Goal: Information Seeking & Learning: Learn about a topic

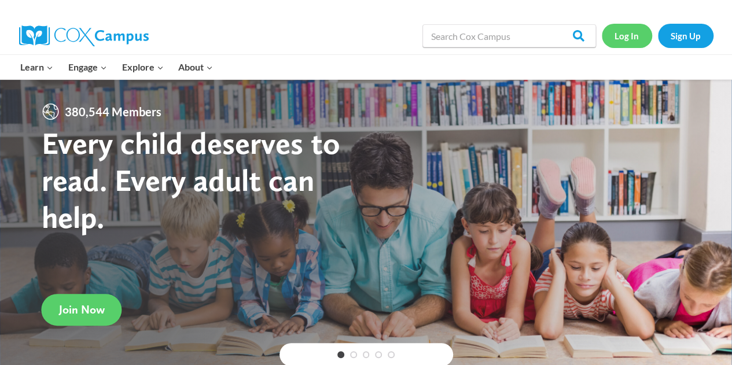
click at [626, 35] on link "Log In" at bounding box center [627, 36] width 50 height 24
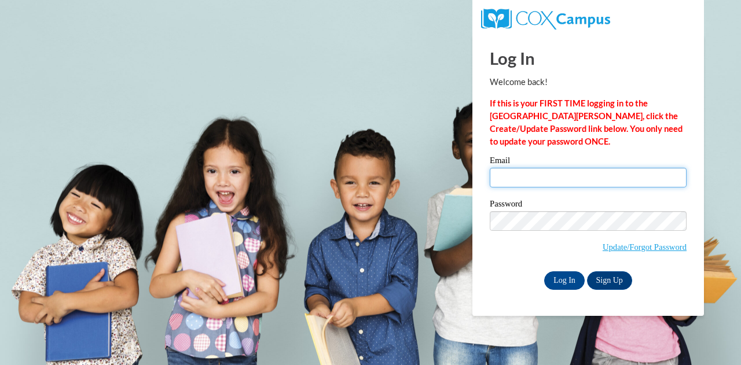
click at [543, 175] on input "Email" at bounding box center [588, 178] width 197 height 20
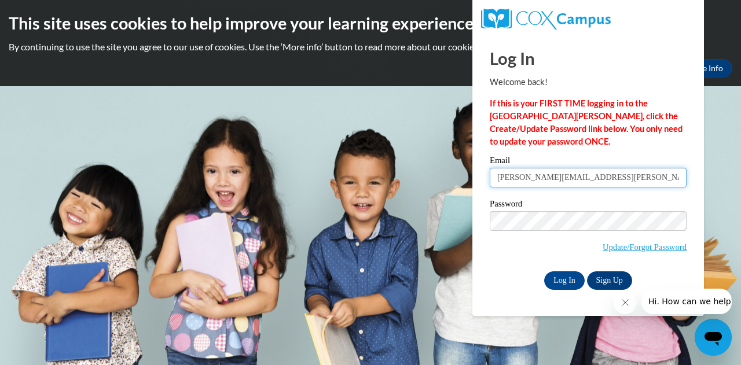
type input "kathryn.jansen@muskegonorway.org"
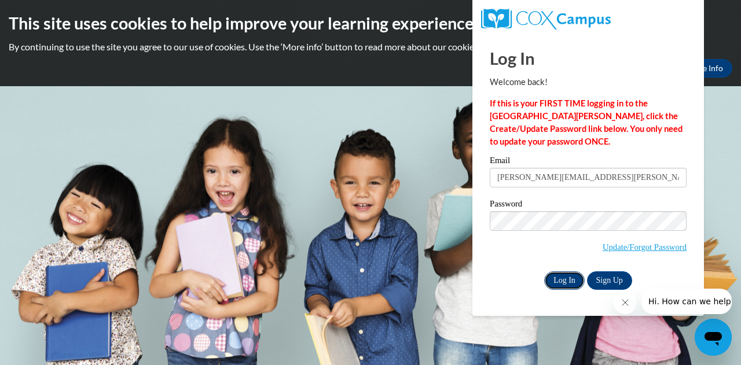
click at [551, 278] on input "Log In" at bounding box center [564, 280] width 41 height 19
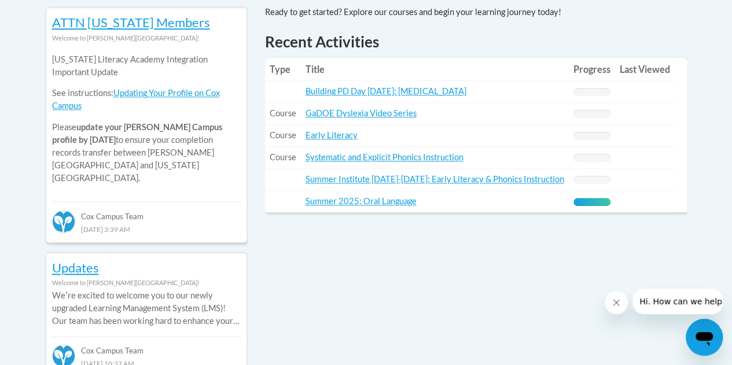
scroll to position [535, 0]
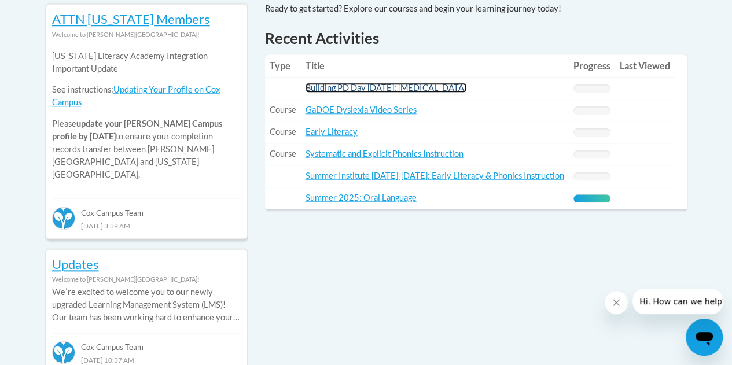
click at [379, 90] on link "Building PD Day [DATE]: [MEDICAL_DATA]" at bounding box center [386, 88] width 161 height 10
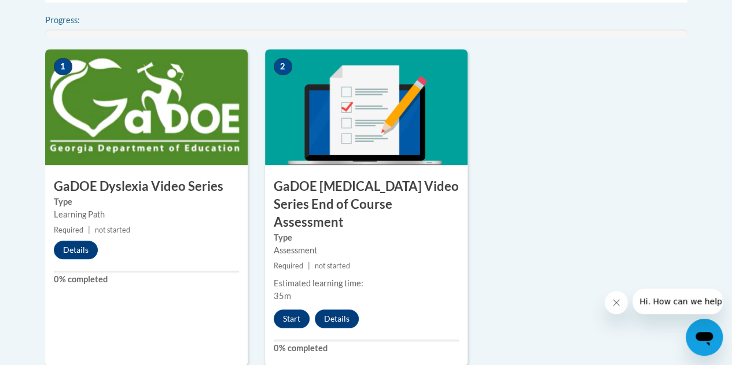
scroll to position [421, 0]
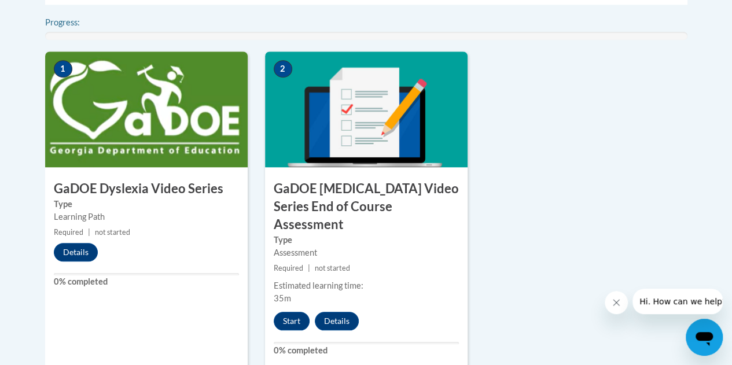
click at [93, 172] on div "1 GaDOE Dyslexia Video Series Type Learning Path Required | not started Details…" at bounding box center [146, 210] width 203 height 317
click at [68, 246] on button "Details" at bounding box center [76, 252] width 44 height 19
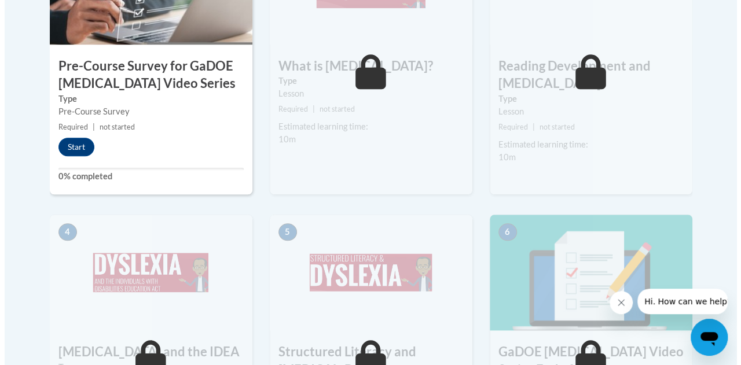
scroll to position [483, 0]
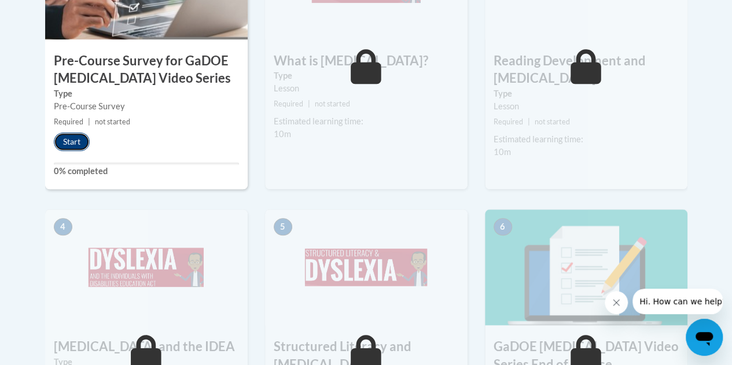
click at [71, 146] on button "Start" at bounding box center [72, 142] width 36 height 19
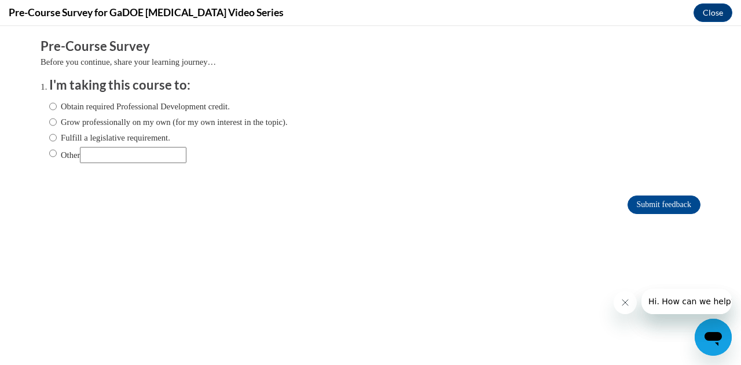
scroll to position [0, 0]
click at [91, 107] on label "Obtain required Professional Development credit." at bounding box center [139, 106] width 181 height 13
click at [57, 107] on input "Obtain required Professional Development credit." at bounding box center [53, 106] width 8 height 13
radio input "true"
click at [622, 301] on icon "Close message from company" at bounding box center [625, 303] width 6 height 6
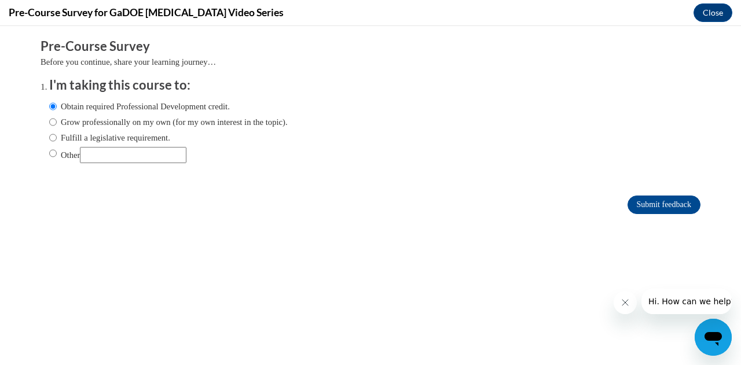
click at [625, 303] on icon "Close message from company" at bounding box center [624, 302] width 9 height 9
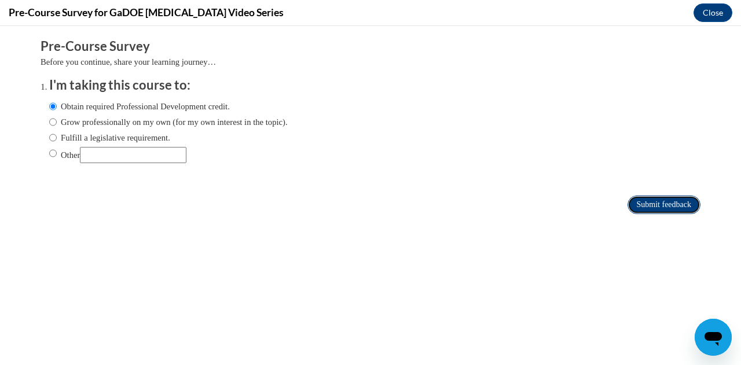
click at [642, 211] on input "Submit feedback" at bounding box center [663, 205] width 73 height 19
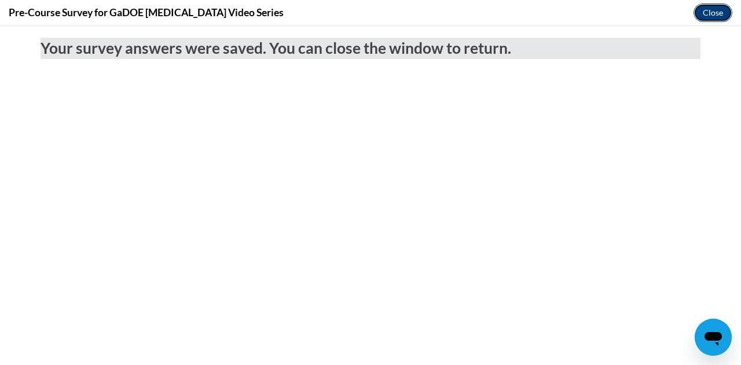
click at [703, 13] on button "Close" at bounding box center [712, 12] width 39 height 19
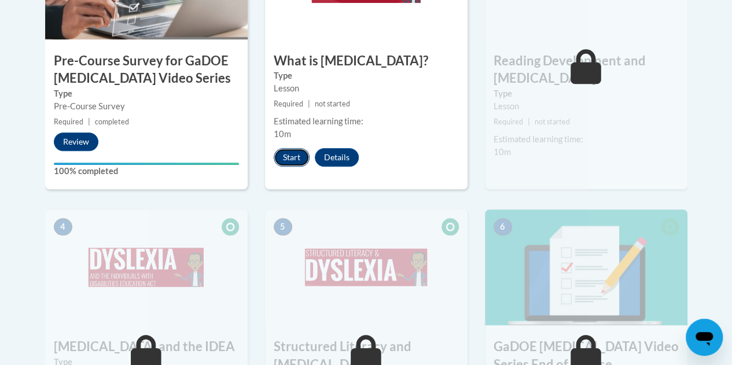
click at [289, 160] on button "Start" at bounding box center [292, 157] width 36 height 19
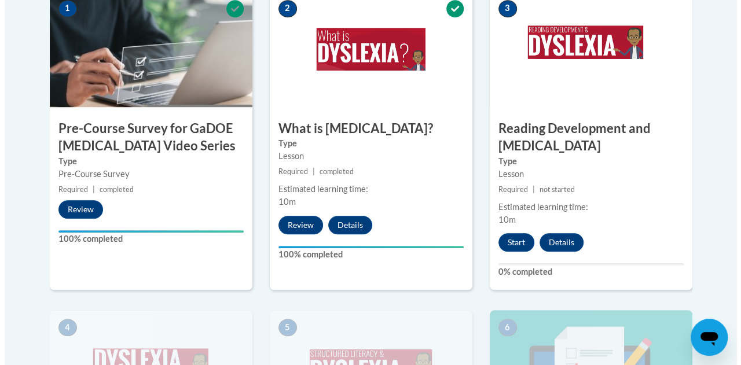
scroll to position [421, 0]
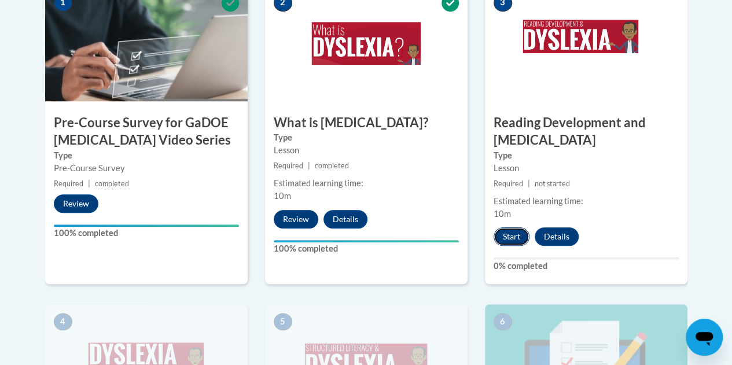
click at [513, 236] on button "Start" at bounding box center [512, 236] width 36 height 19
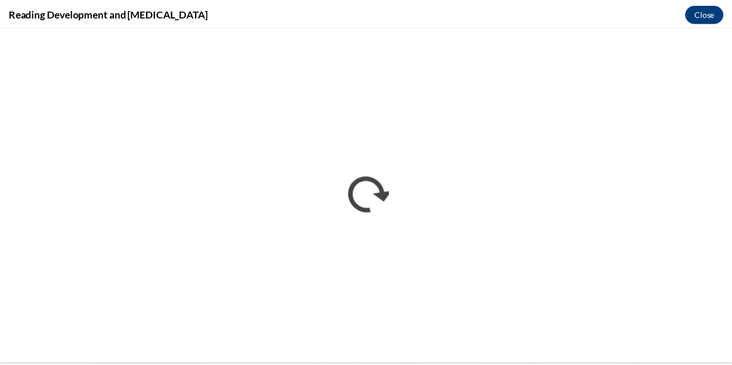
scroll to position [0, 0]
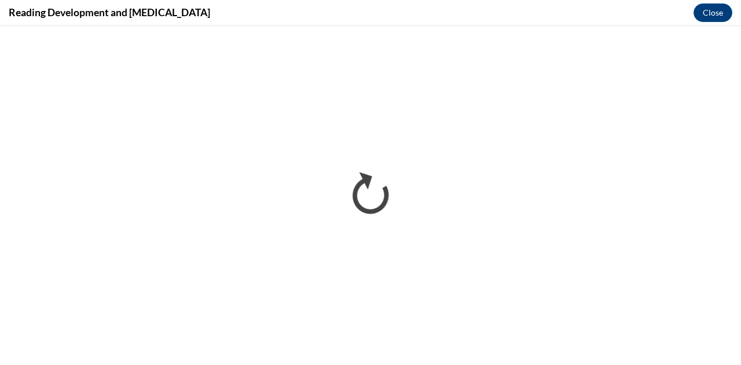
drag, startPoint x: 682, startPoint y: 1, endPoint x: 491, endPoint y: 3, distance: 191.6
click at [491, 3] on div "Reading Development and Dyslexia Close" at bounding box center [370, 13] width 741 height 26
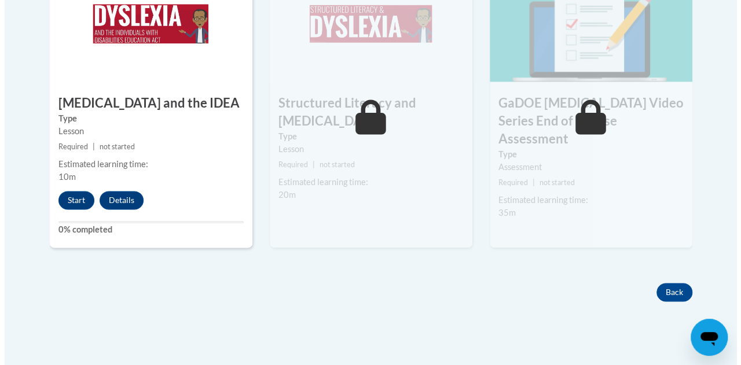
scroll to position [766, 0]
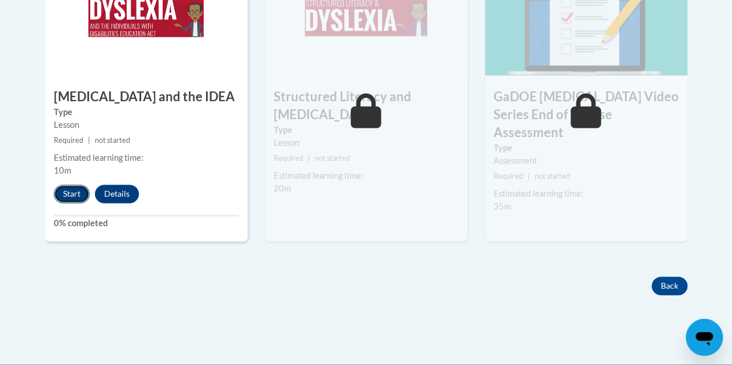
click at [72, 190] on button "Start" at bounding box center [72, 194] width 36 height 19
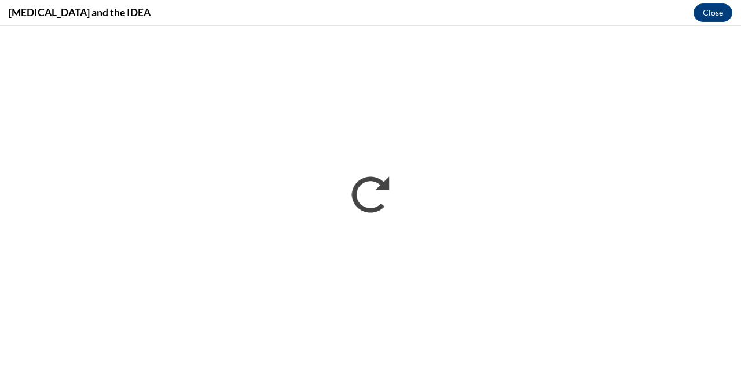
scroll to position [0, 0]
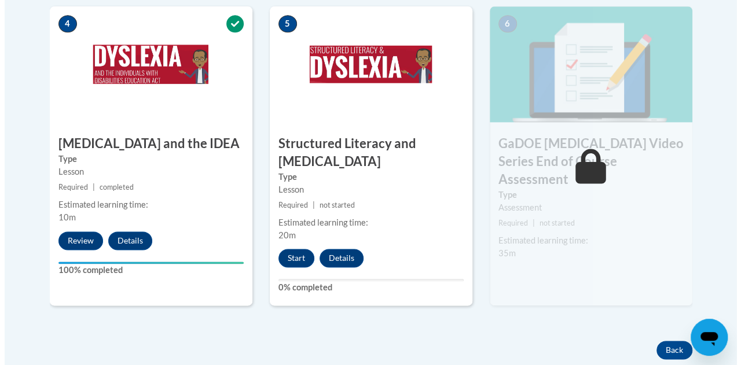
scroll to position [724, 0]
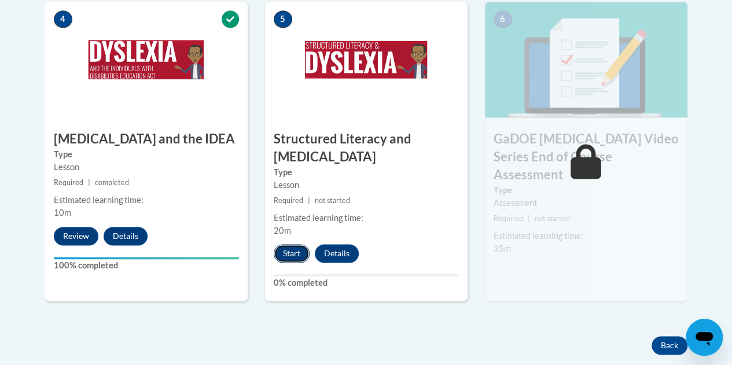
click at [288, 253] on button "Start" at bounding box center [292, 253] width 36 height 19
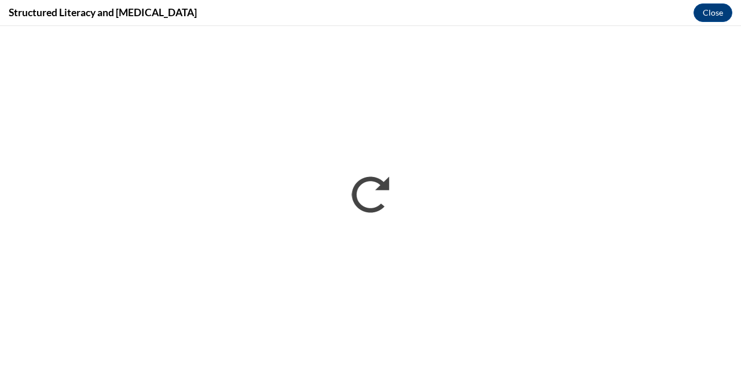
scroll to position [0, 0]
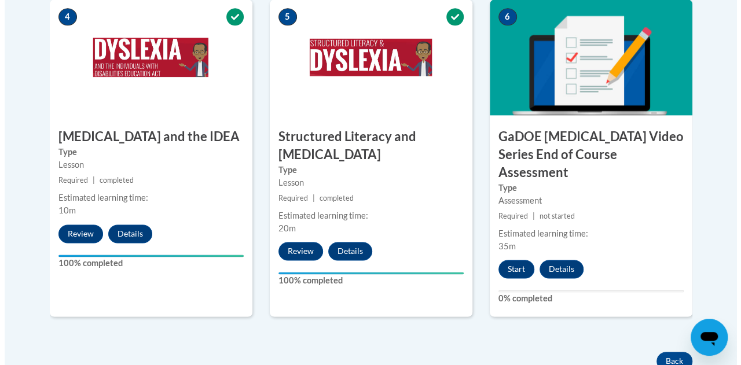
scroll to position [729, 0]
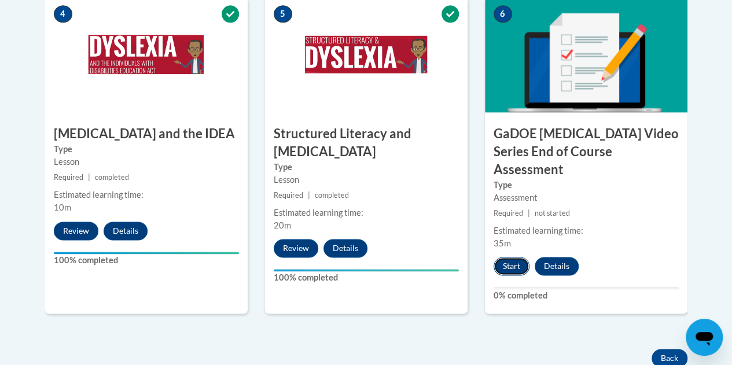
click at [508, 257] on button "Start" at bounding box center [512, 266] width 36 height 19
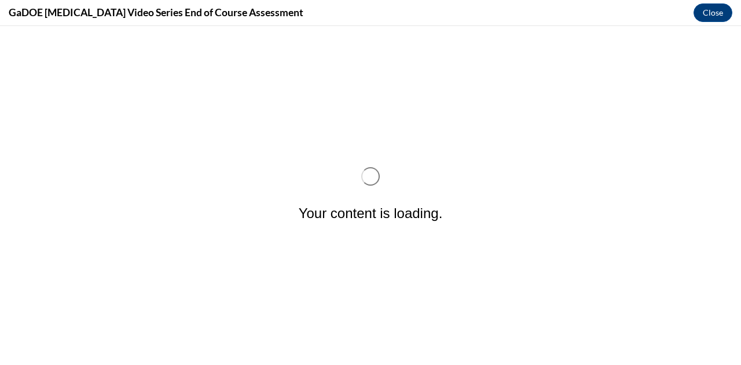
scroll to position [0, 0]
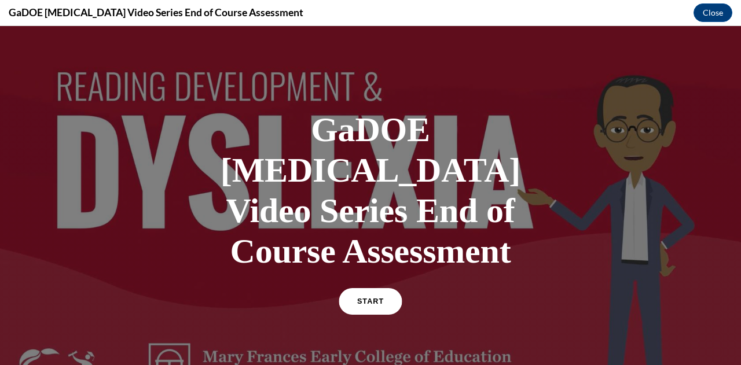
click at [375, 297] on span "START" at bounding box center [370, 301] width 27 height 9
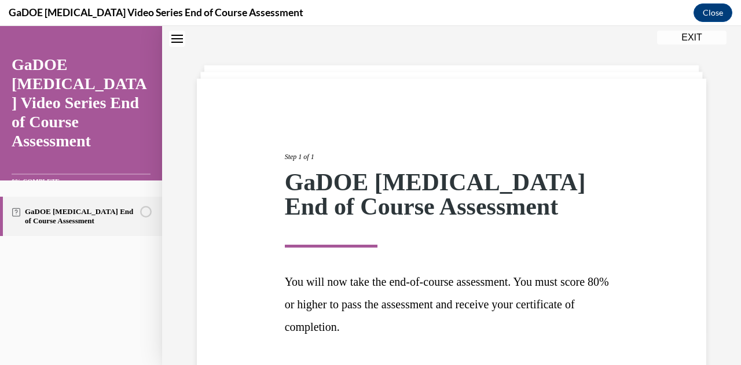
scroll to position [124, 0]
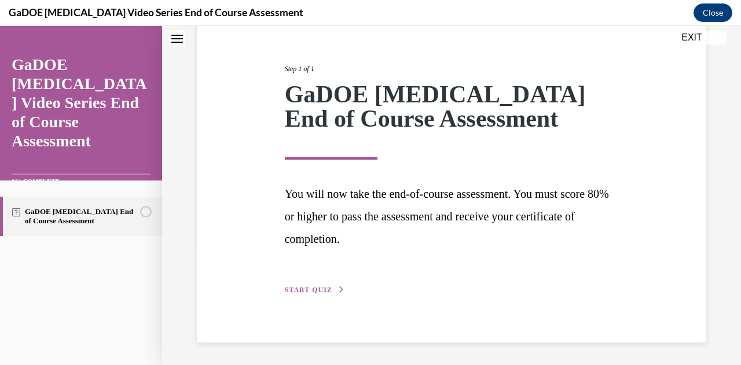
click at [311, 295] on button "START QUIZ" at bounding box center [315, 290] width 60 height 10
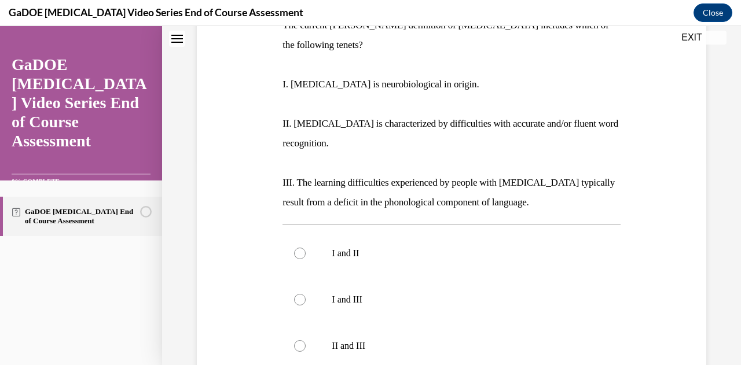
scroll to position [213, 0]
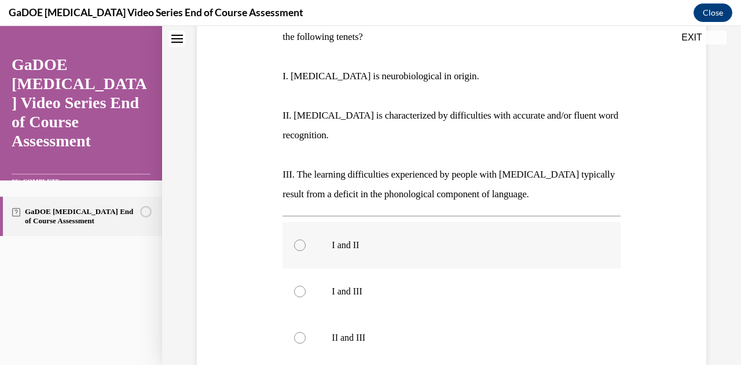
click at [343, 240] on p "I and II" at bounding box center [461, 246] width 259 height 12
click at [306, 240] on input "I and II" at bounding box center [300, 246] width 12 height 12
radio input "true"
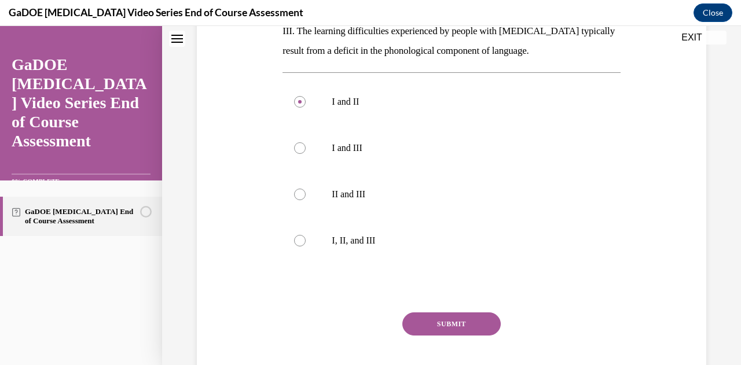
scroll to position [367, 0]
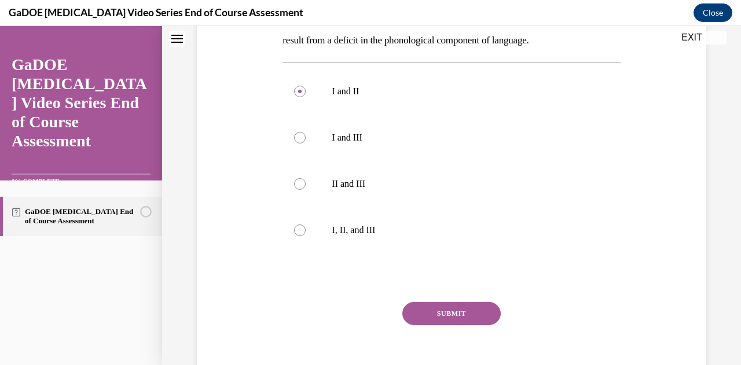
click at [460, 302] on button "SUBMIT" at bounding box center [451, 313] width 98 height 23
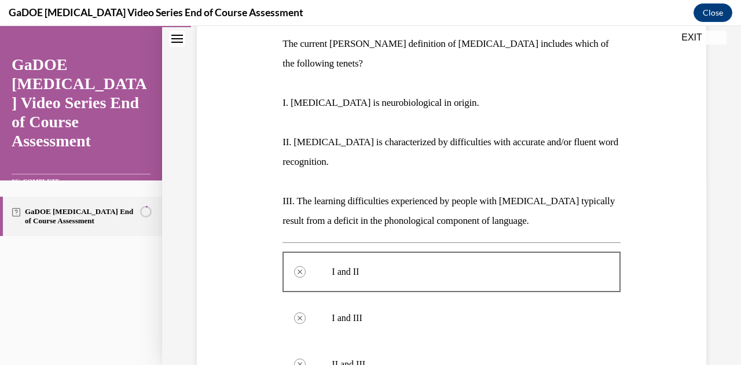
scroll to position [50, 0]
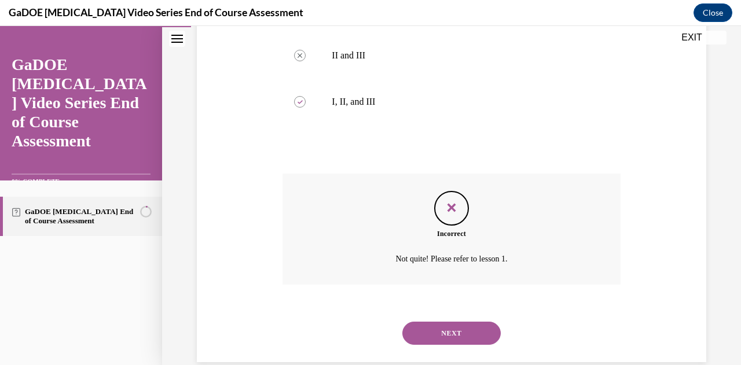
click at [424, 322] on button "NEXT" at bounding box center [451, 333] width 98 height 23
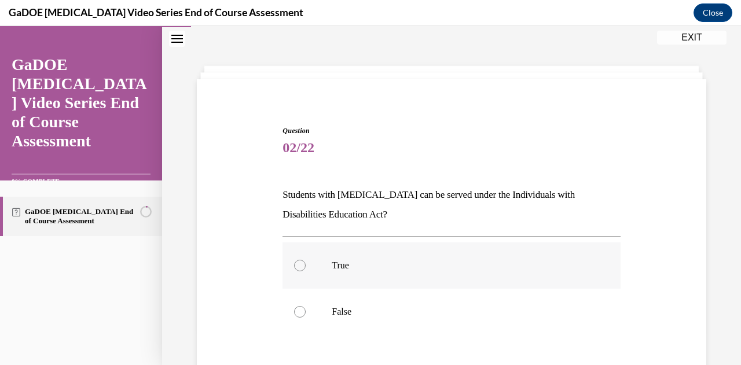
click at [348, 266] on p "True" at bounding box center [461, 266] width 259 height 12
click at [306, 266] on input "True" at bounding box center [300, 266] width 12 height 12
radio input "true"
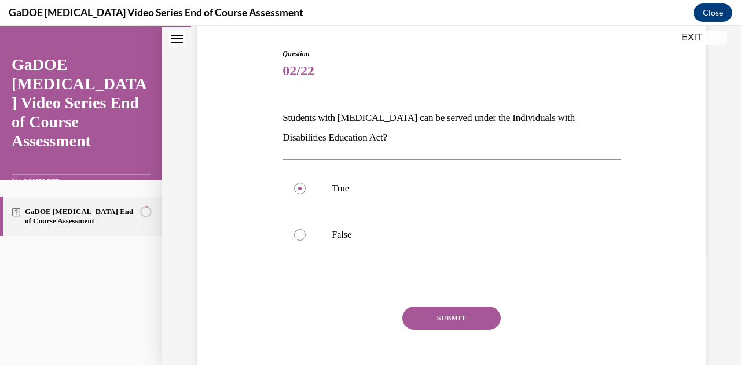
scroll to position [131, 0]
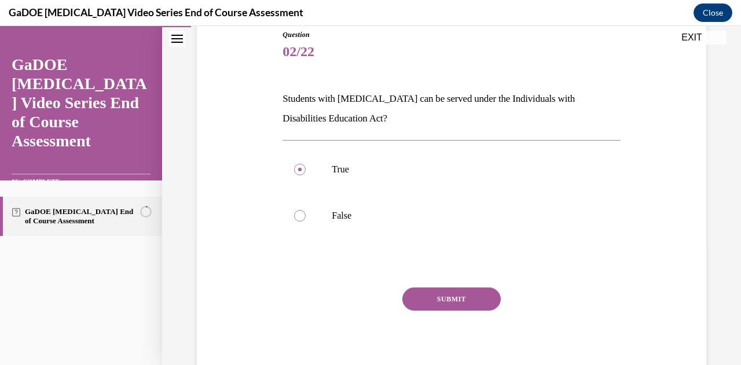
click at [433, 300] on button "SUBMIT" at bounding box center [451, 299] width 98 height 23
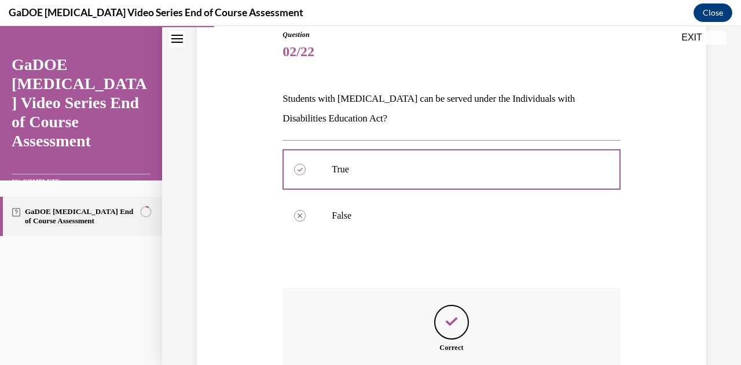
scroll to position [229, 0]
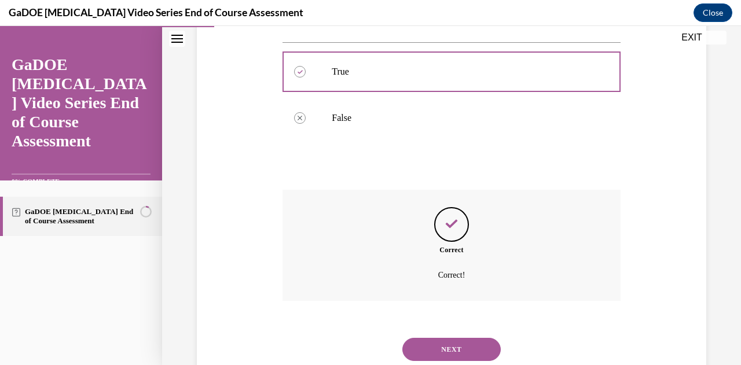
click at [444, 341] on button "NEXT" at bounding box center [451, 349] width 98 height 23
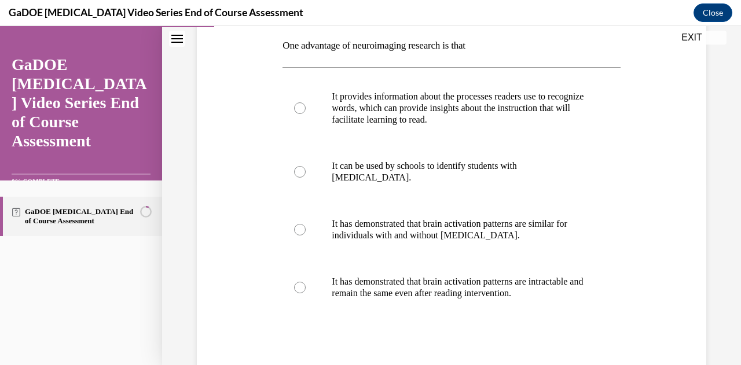
scroll to position [170, 0]
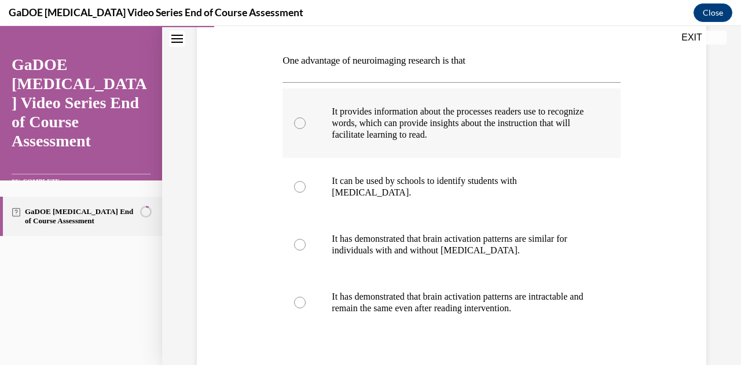
click at [308, 123] on label "It provides information about the processes readers use to recognize words, whi…" at bounding box center [450, 123] width 337 height 69
click at [306, 123] on input "It provides information about the processes readers use to recognize words, whi…" at bounding box center [300, 123] width 12 height 12
radio input "true"
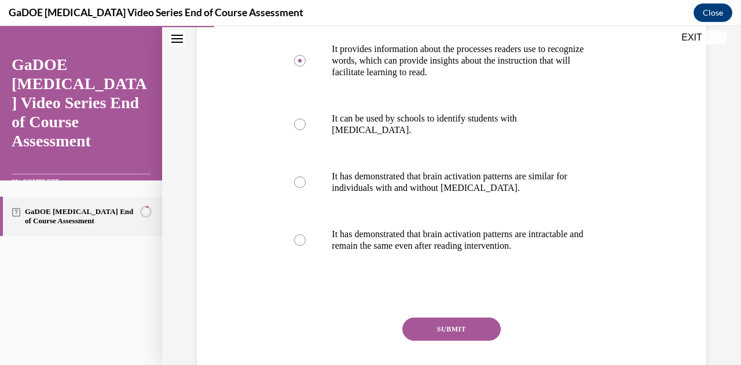
scroll to position [267, 0]
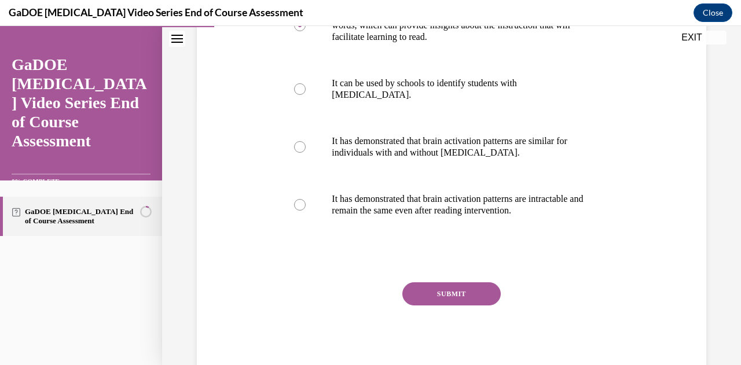
click at [449, 291] on button "SUBMIT" at bounding box center [451, 293] width 98 height 23
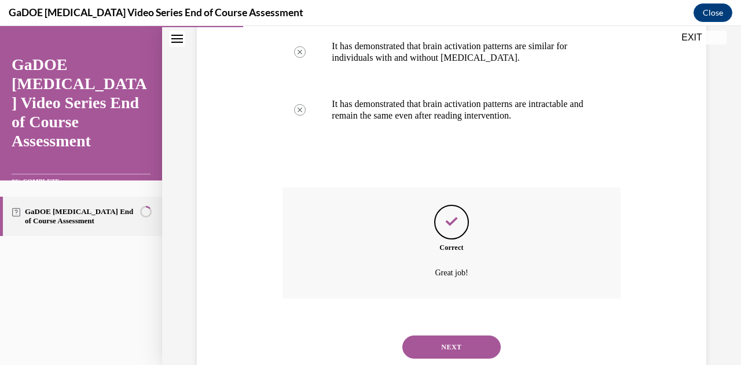
scroll to position [396, 0]
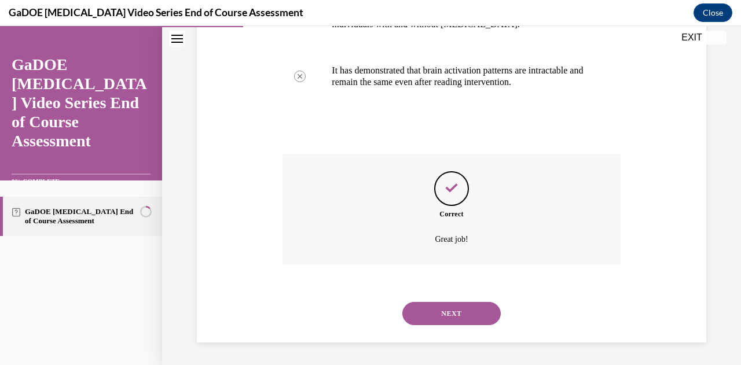
click at [432, 318] on button "NEXT" at bounding box center [451, 313] width 98 height 23
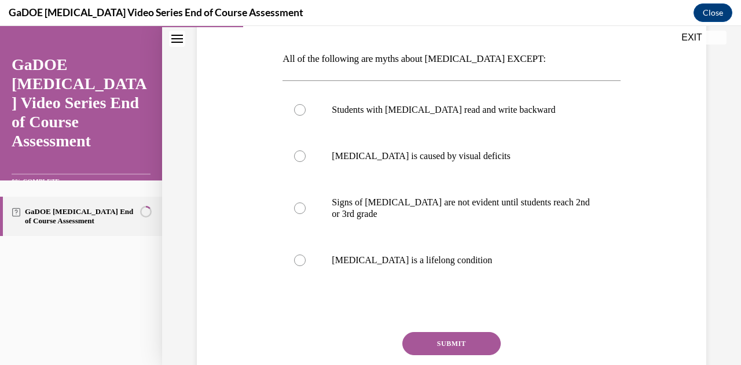
scroll to position [178, 0]
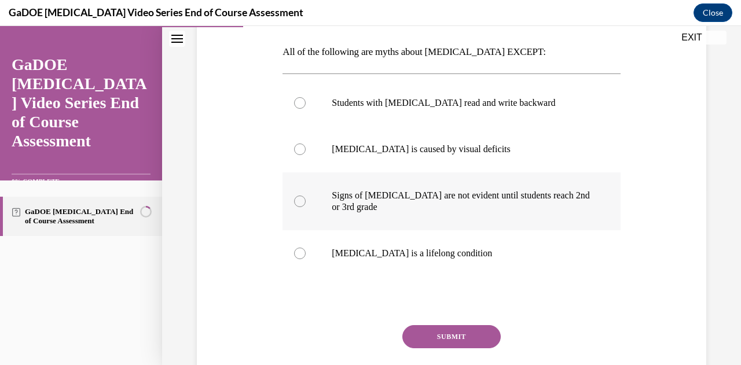
click at [300, 204] on div at bounding box center [300, 202] width 12 height 12
click at [300, 204] on input "Signs of dyslexia are not evident until students reach 2nd or 3rd grade" at bounding box center [300, 202] width 12 height 12
radio input "true"
click at [401, 257] on p "Dyslexia is a lifelong condition" at bounding box center [461, 254] width 259 height 12
click at [306, 257] on input "Dyslexia is a lifelong condition" at bounding box center [300, 254] width 12 height 12
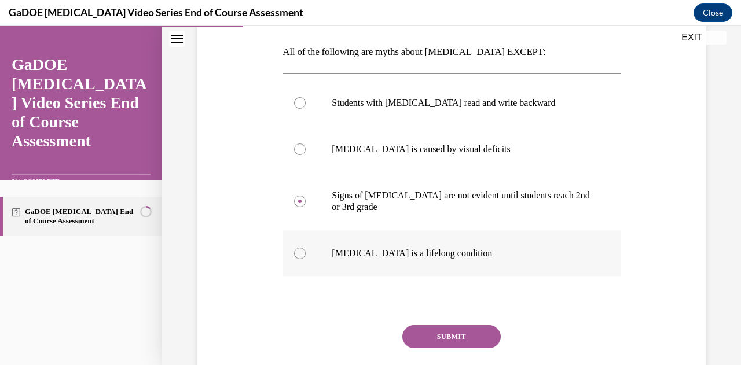
radio input "true"
click at [442, 337] on button "SUBMIT" at bounding box center [451, 336] width 98 height 23
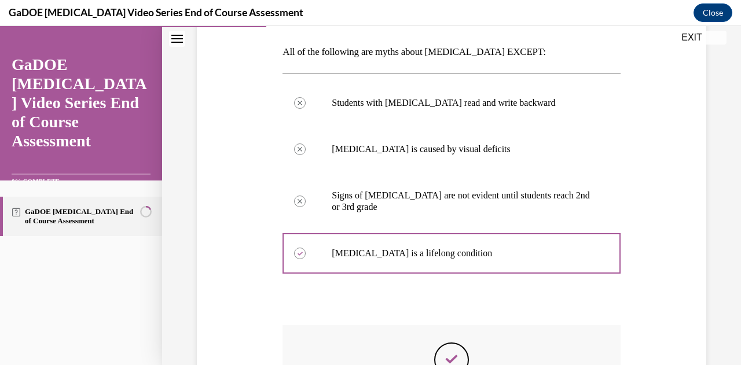
scroll to position [329, 0]
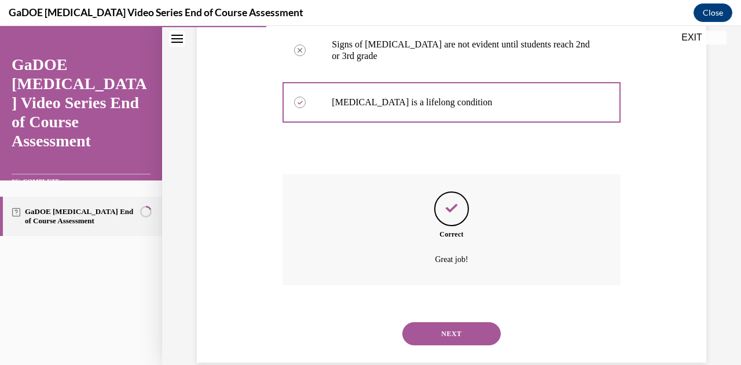
click at [439, 332] on button "NEXT" at bounding box center [451, 333] width 98 height 23
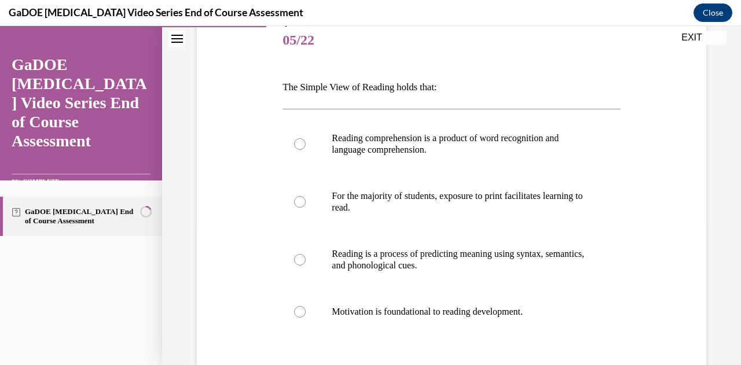
scroll to position [142, 0]
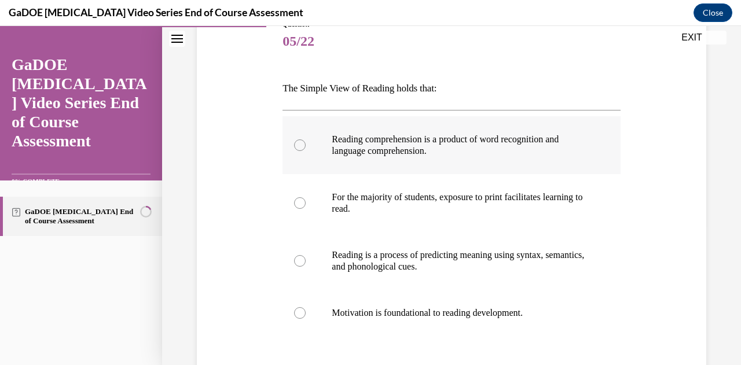
click at [381, 146] on p "Reading comprehension is a product of word recognition and language comprehensi…" at bounding box center [461, 145] width 259 height 23
click at [306, 146] on input "Reading comprehension is a product of word recognition and language comprehensi…" at bounding box center [300, 145] width 12 height 12
radio input "true"
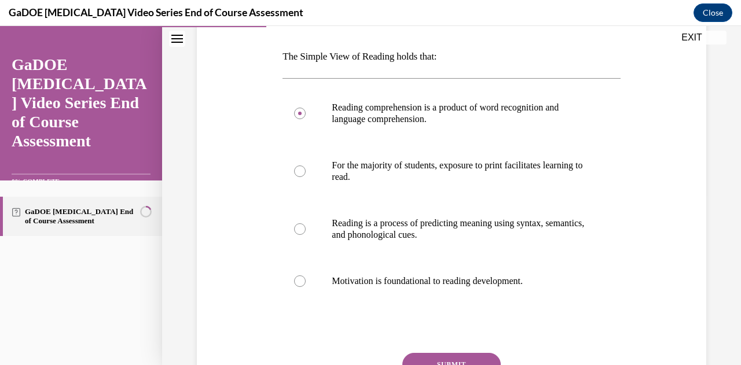
scroll to position [189, 0]
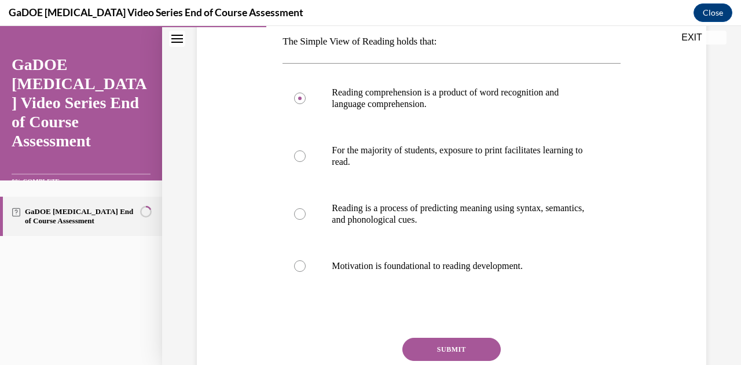
click at [429, 347] on button "SUBMIT" at bounding box center [451, 349] width 98 height 23
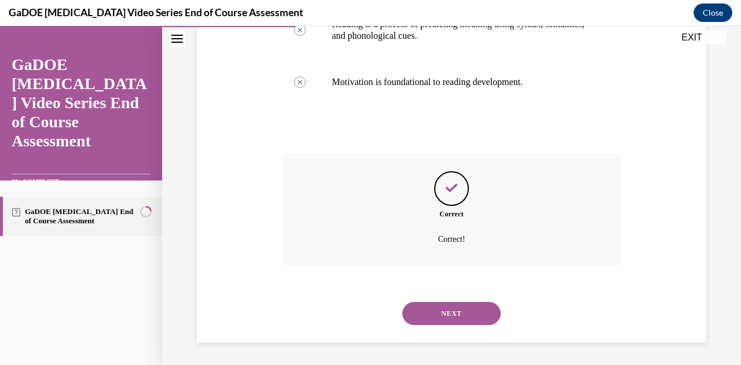
click at [421, 318] on button "NEXT" at bounding box center [451, 313] width 98 height 23
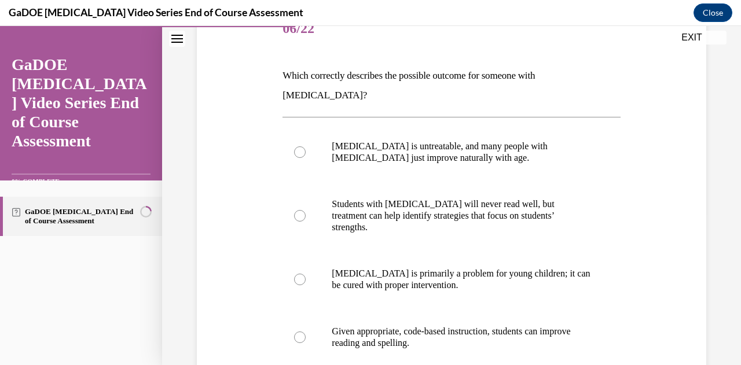
scroll to position [163, 0]
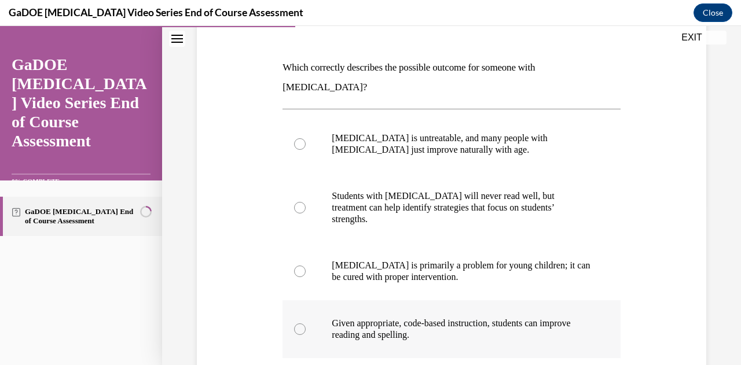
click at [295, 324] on div at bounding box center [300, 330] width 12 height 12
click at [295, 324] on input "Given appropriate, code-based instruction, students can improve reading and spe…" at bounding box center [300, 330] width 12 height 12
radio input "true"
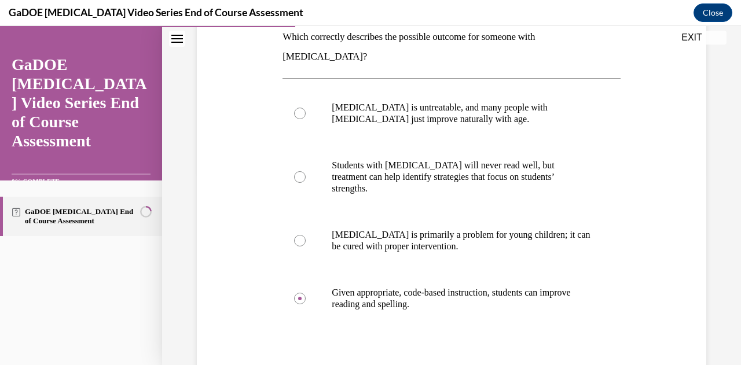
scroll to position [235, 0]
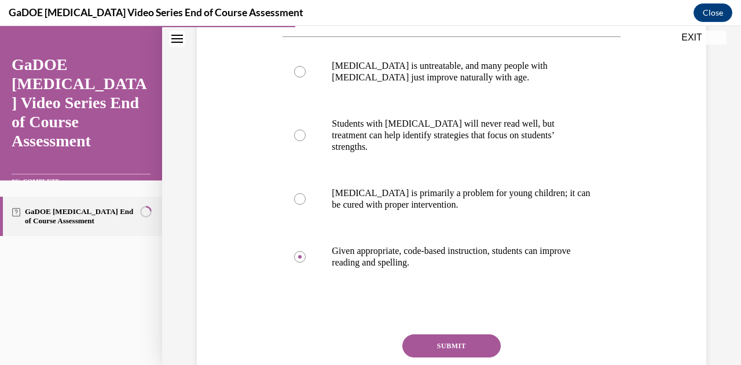
click at [446, 335] on button "SUBMIT" at bounding box center [451, 346] width 98 height 23
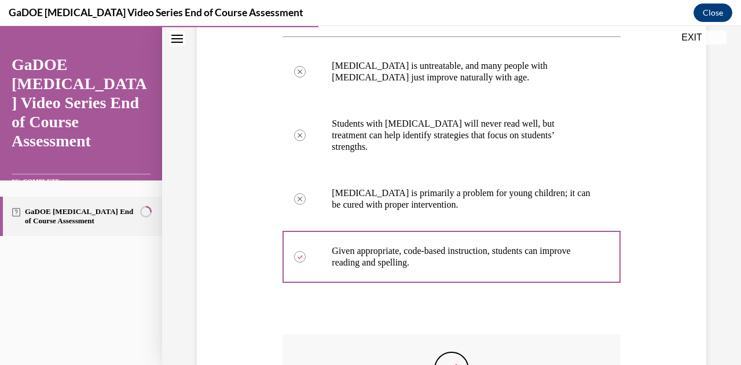
scroll to position [359, 0]
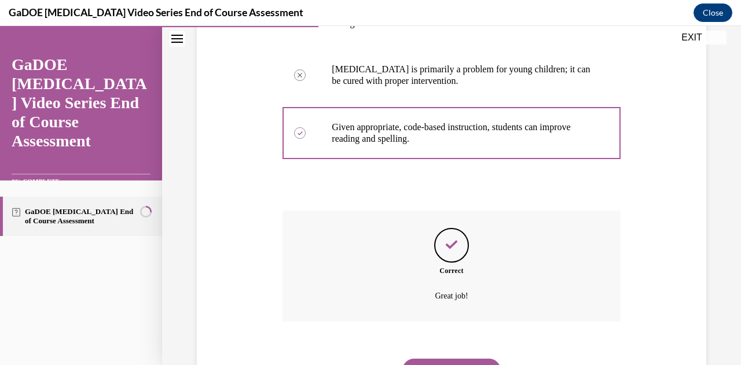
click at [440, 359] on button "NEXT" at bounding box center [451, 370] width 98 height 23
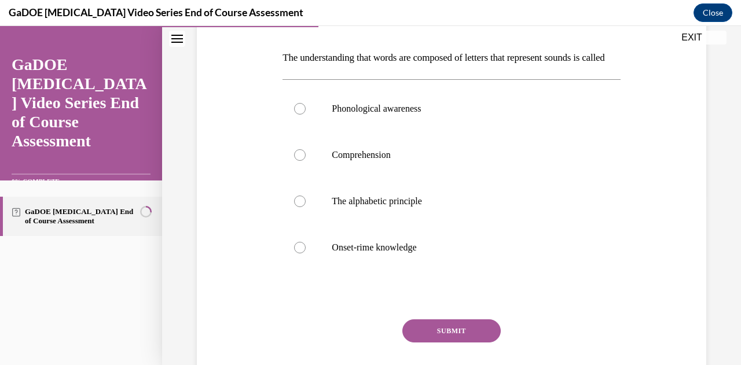
scroll to position [175, 0]
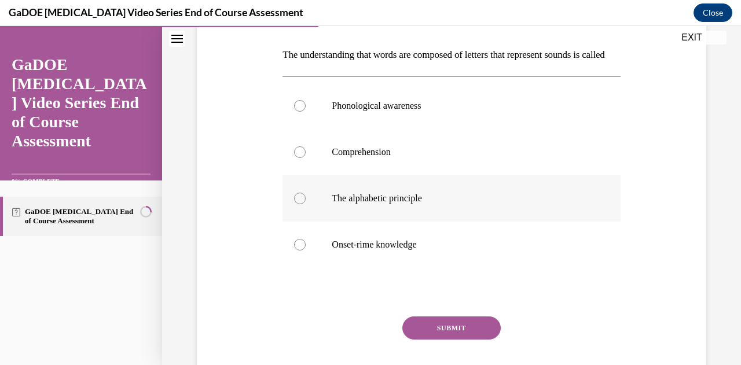
click at [310, 222] on label "The alphabetic principle" at bounding box center [450, 198] width 337 height 46
click at [306, 204] on input "The alphabetic principle" at bounding box center [300, 199] width 12 height 12
radio input "true"
drag, startPoint x: 319, startPoint y: 76, endPoint x: 286, endPoint y: 56, distance: 38.4
click at [286, 56] on p "The understanding that words are composed of letters that represent sounds is c…" at bounding box center [450, 55] width 337 height 20
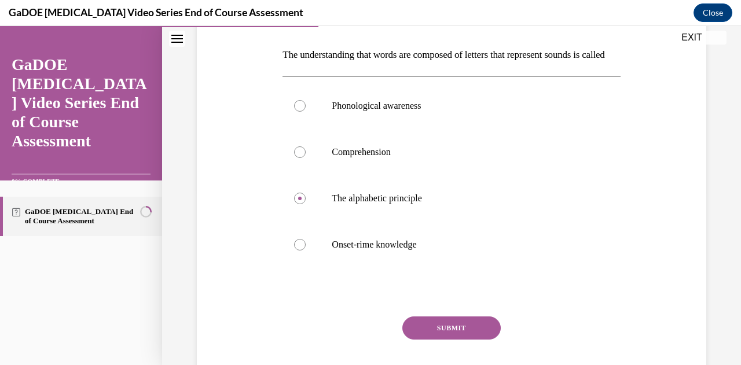
click at [348, 63] on p "The understanding that words are composed of letters that represent sounds is c…" at bounding box center [450, 55] width 337 height 20
click at [440, 340] on button "SUBMIT" at bounding box center [451, 328] width 98 height 23
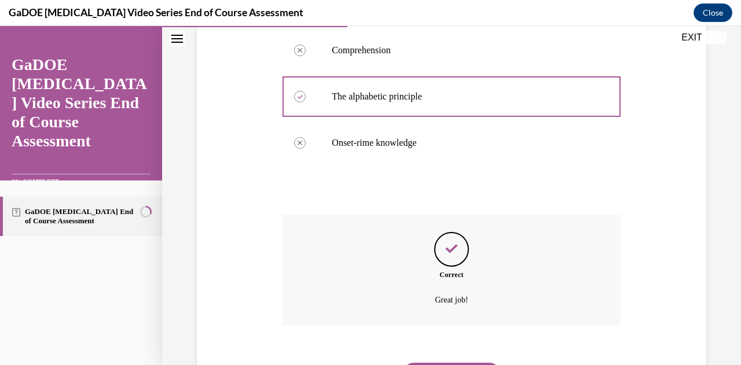
scroll to position [279, 0]
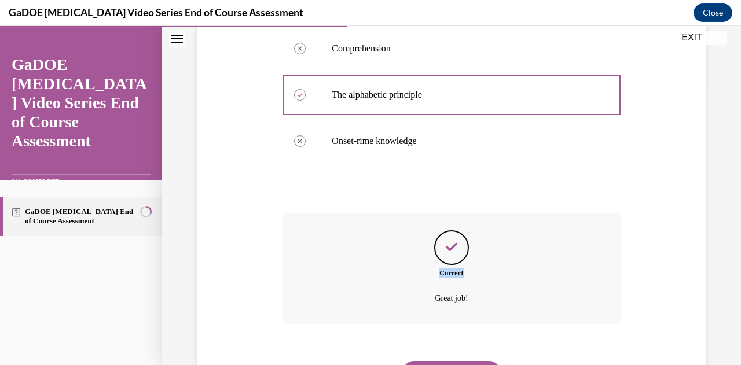
drag, startPoint x: 731, startPoint y: 271, endPoint x: 740, endPoint y: 307, distance: 37.1
click at [732, 307] on div "Home Question 06/22 Which correctly describes the possible outcome for someone …" at bounding box center [451, 195] width 579 height 339
click at [696, 281] on div "Question 07/22 The understanding that words are composed of letters that repres…" at bounding box center [451, 124] width 515 height 554
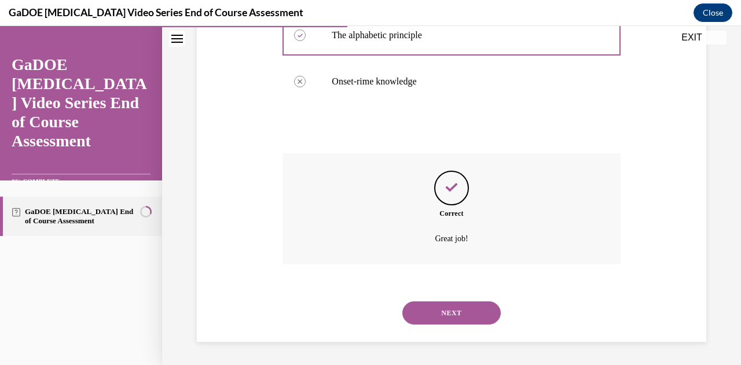
click at [450, 315] on button "NEXT" at bounding box center [451, 313] width 98 height 23
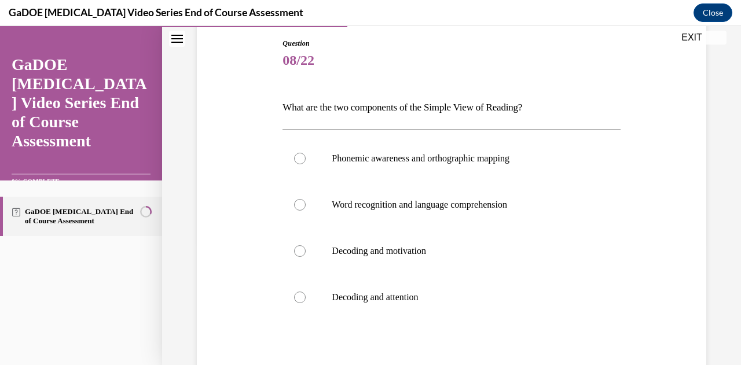
scroll to position [137, 0]
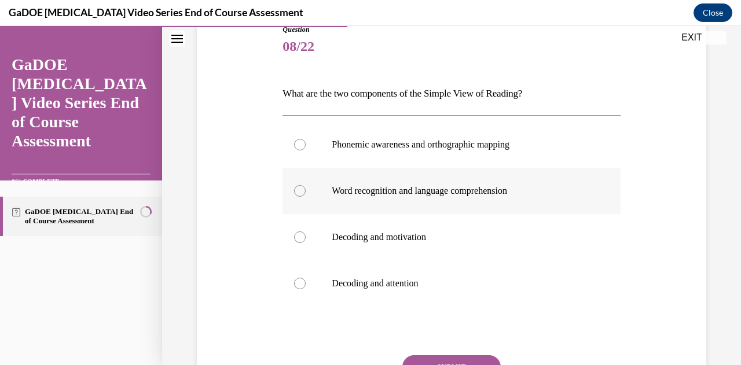
click at [479, 193] on p "Word recognition and language comprehension" at bounding box center [461, 191] width 259 height 12
click at [306, 193] on input "Word recognition and language comprehension" at bounding box center [300, 191] width 12 height 12
radio input "true"
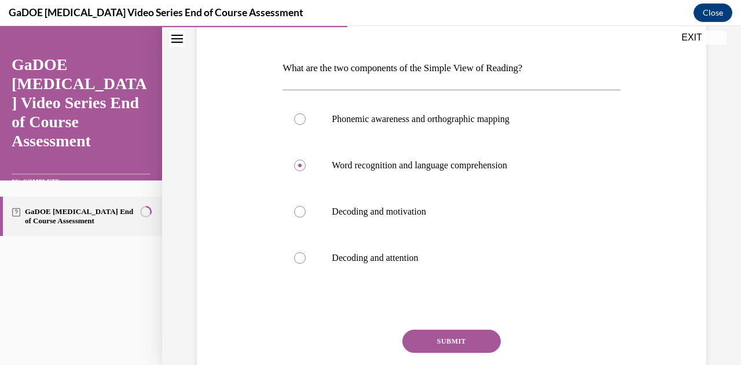
scroll to position [164, 0]
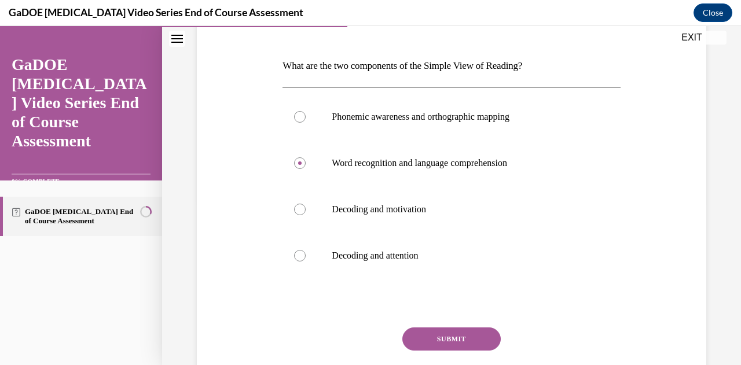
click at [453, 339] on button "SUBMIT" at bounding box center [451, 339] width 98 height 23
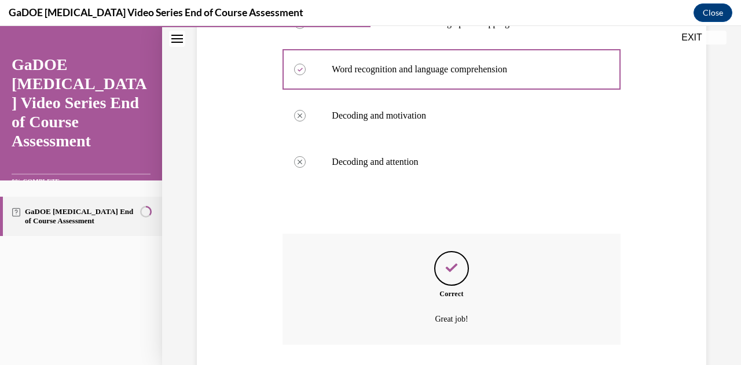
scroll to position [291, 0]
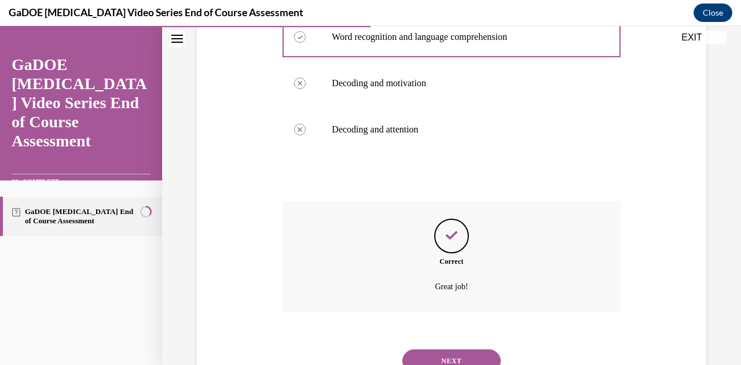
click at [461, 356] on button "NEXT" at bounding box center [451, 361] width 98 height 23
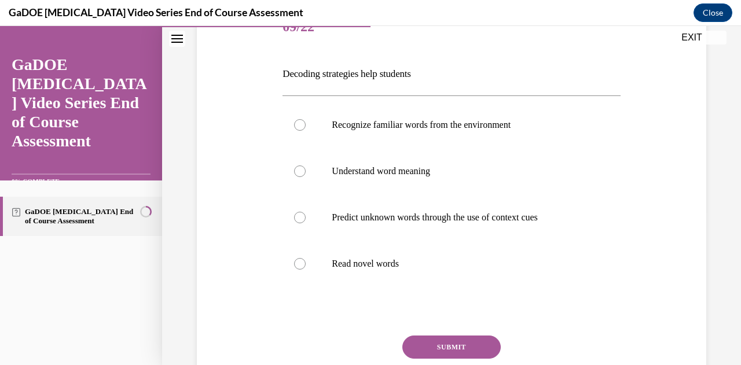
scroll to position [158, 0]
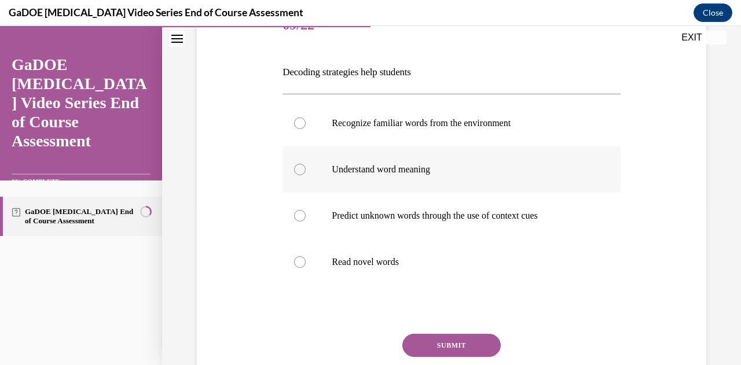
click at [407, 175] on label "Understand word meaning" at bounding box center [450, 169] width 337 height 46
click at [306, 175] on input "Understand word meaning" at bounding box center [300, 170] width 12 height 12
radio input "true"
click at [451, 342] on button "SUBMIT" at bounding box center [451, 345] width 98 height 23
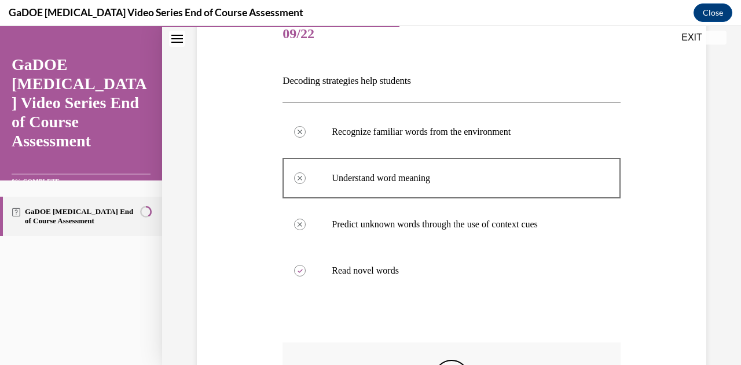
scroll to position [207, 0]
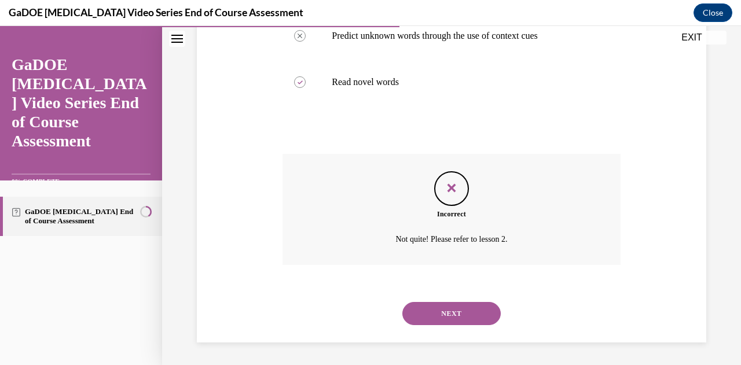
click at [461, 312] on button "NEXT" at bounding box center [451, 313] width 98 height 23
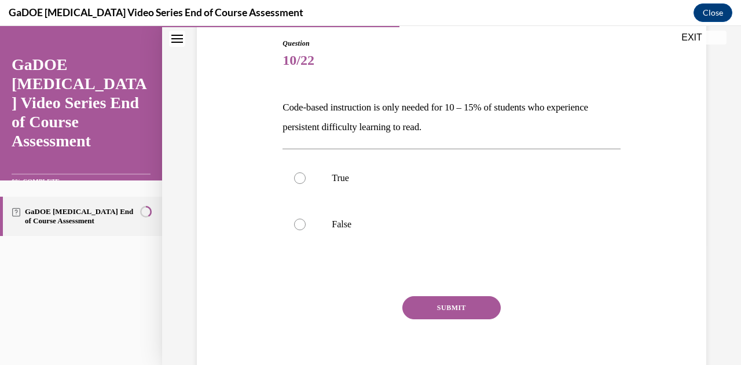
scroll to position [125, 0]
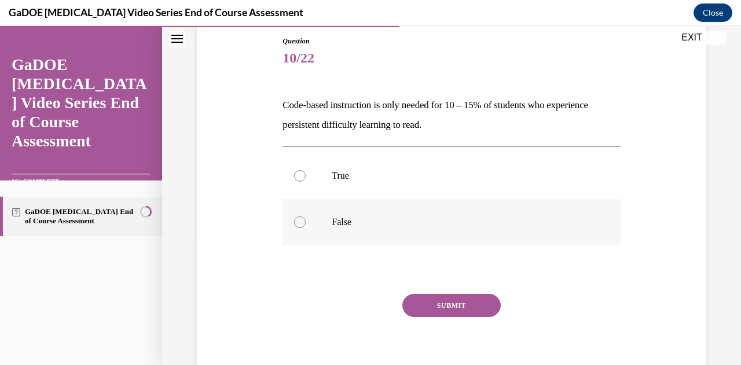
click at [388, 219] on p "False" at bounding box center [461, 222] width 259 height 12
click at [306, 219] on input "False" at bounding box center [300, 222] width 12 height 12
radio input "true"
click at [457, 307] on button "SUBMIT" at bounding box center [451, 305] width 98 height 23
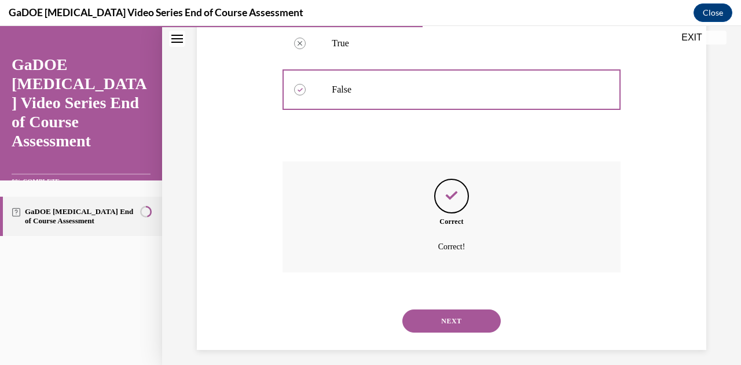
click at [439, 317] on button "NEXT" at bounding box center [451, 321] width 98 height 23
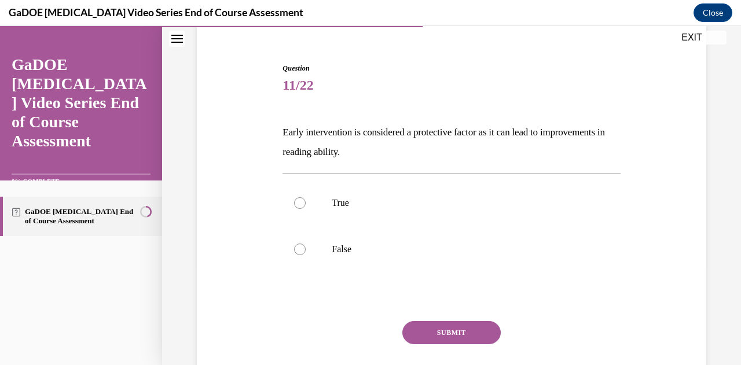
scroll to position [98, 0]
click at [403, 197] on p "True" at bounding box center [461, 203] width 259 height 12
click at [306, 197] on input "True" at bounding box center [300, 203] width 12 height 12
radio input "true"
click at [444, 326] on button "SUBMIT" at bounding box center [451, 332] width 98 height 23
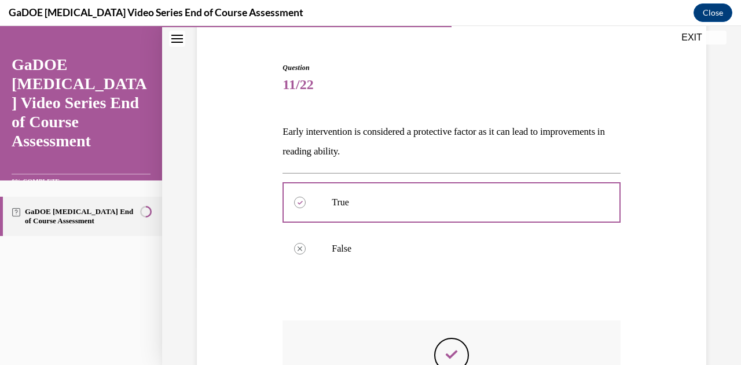
scroll to position [207, 0]
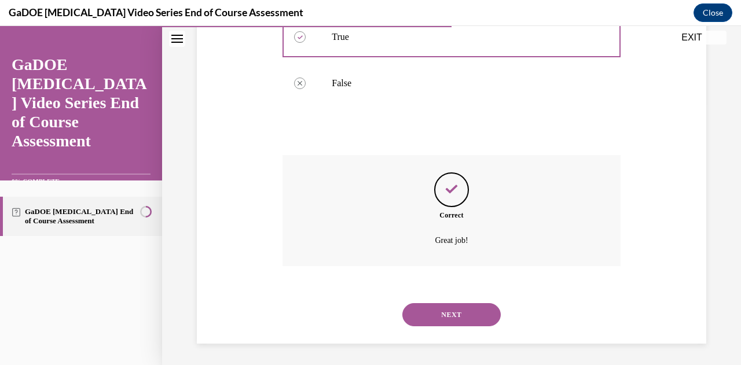
click at [428, 318] on button "NEXT" at bounding box center [451, 314] width 98 height 23
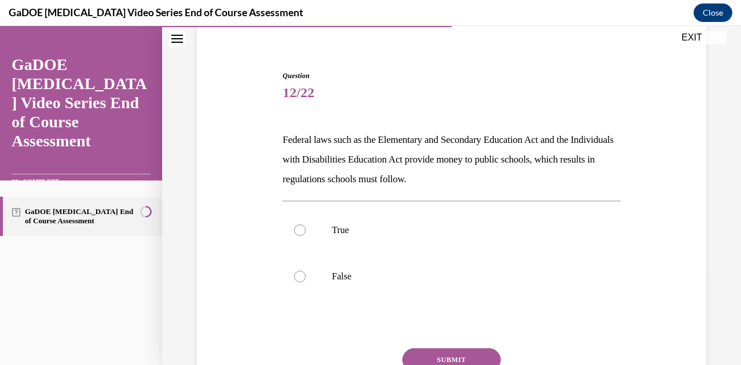
scroll to position [92, 0]
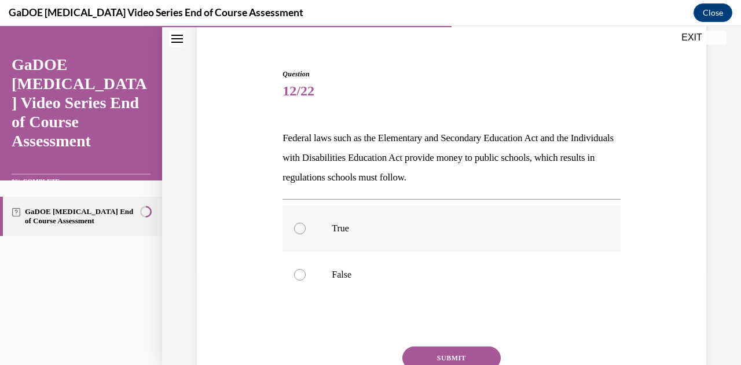
click at [323, 227] on label "True" at bounding box center [450, 228] width 337 height 46
click at [306, 227] on input "True" at bounding box center [300, 229] width 12 height 12
radio input "true"
click at [450, 354] on button "SUBMIT" at bounding box center [451, 358] width 98 height 23
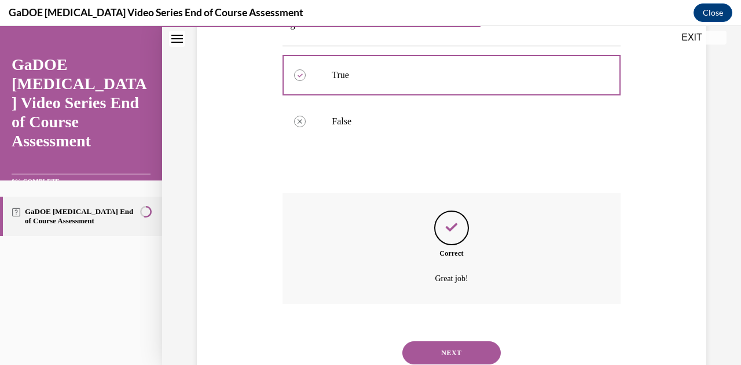
scroll to position [285, 0]
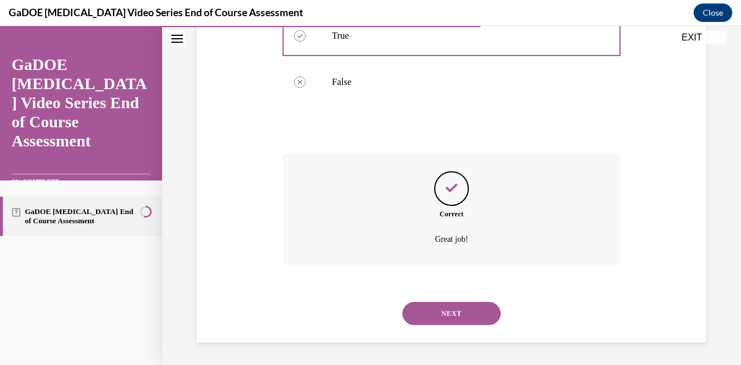
click at [444, 315] on button "NEXT" at bounding box center [451, 313] width 98 height 23
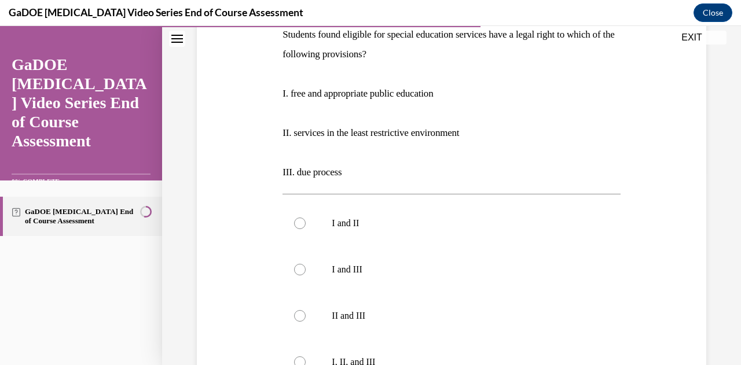
scroll to position [269, 0]
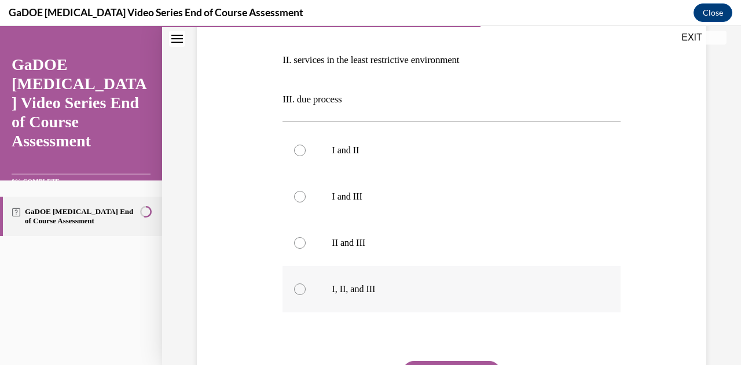
click at [336, 295] on label "I, II, and III" at bounding box center [450, 289] width 337 height 46
click at [306, 295] on input "I, II, and III" at bounding box center [300, 290] width 12 height 12
radio input "true"
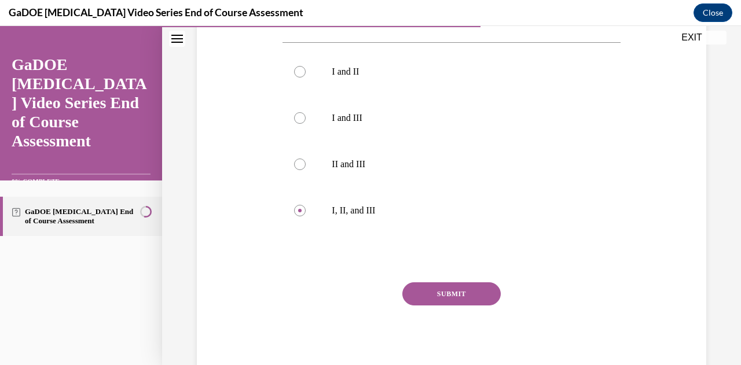
click at [430, 292] on button "SUBMIT" at bounding box center [451, 293] width 98 height 23
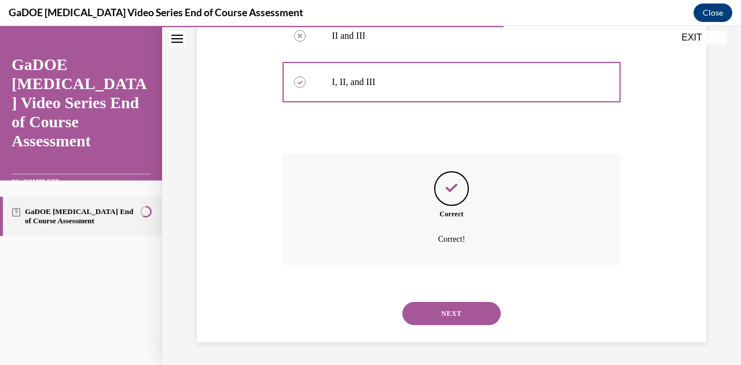
click at [444, 312] on button "NEXT" at bounding box center [451, 313] width 98 height 23
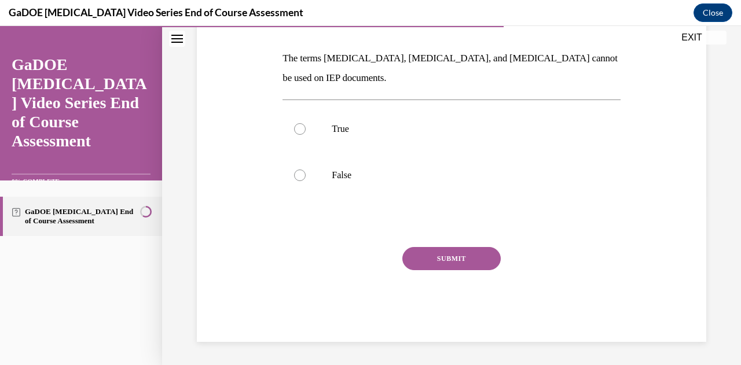
scroll to position [35, 0]
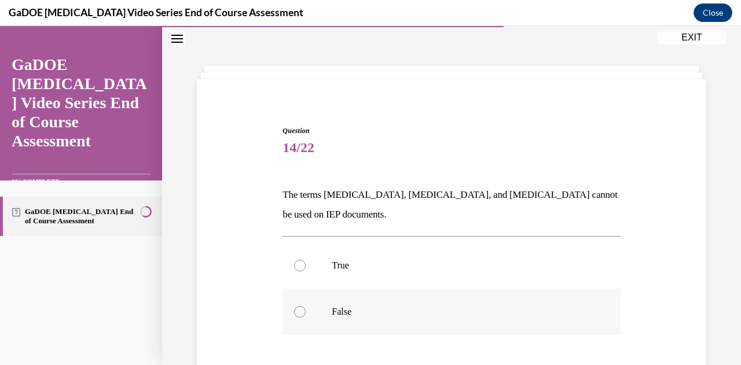
click at [344, 309] on p "False" at bounding box center [461, 312] width 259 height 12
click at [306, 309] on input "False" at bounding box center [300, 312] width 12 height 12
radio input "true"
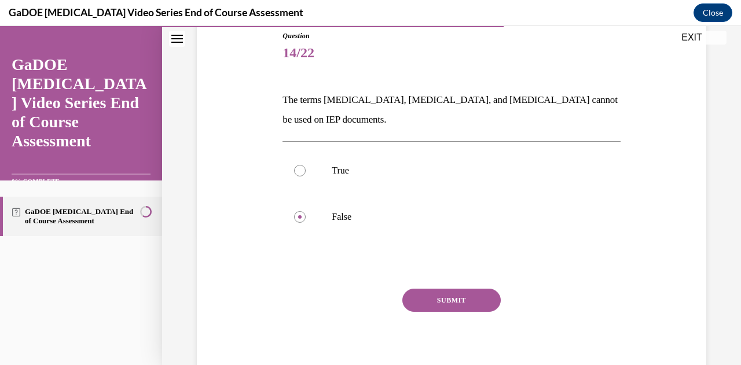
scroll to position [135, 0]
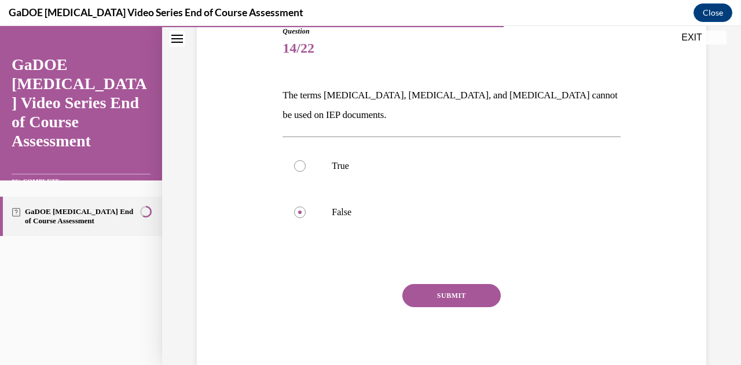
click at [451, 293] on button "SUBMIT" at bounding box center [451, 295] width 98 height 23
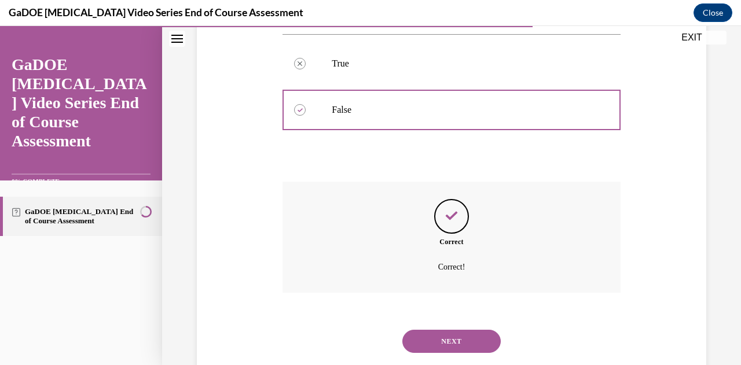
click at [443, 339] on button "NEXT" at bounding box center [451, 341] width 98 height 23
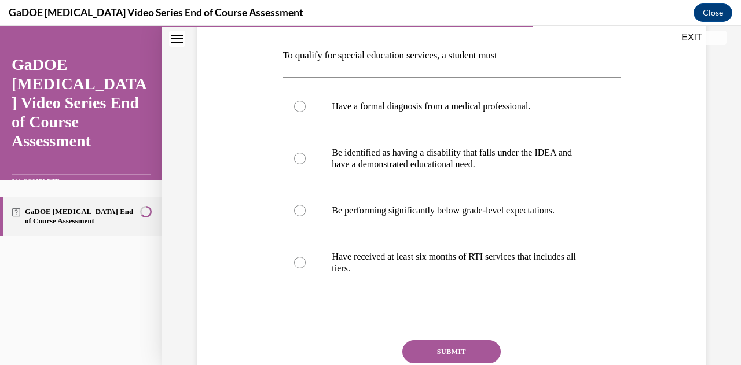
scroll to position [177, 0]
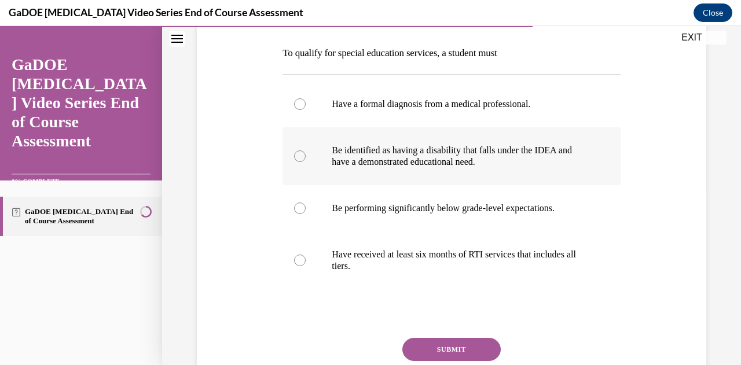
click at [457, 155] on p "Be identified as having a disability that falls under the IDEA and have a demon…" at bounding box center [461, 156] width 259 height 23
click at [306, 155] on input "Be identified as having a disability that falls under the IDEA and have a demon…" at bounding box center [300, 156] width 12 height 12
radio input "true"
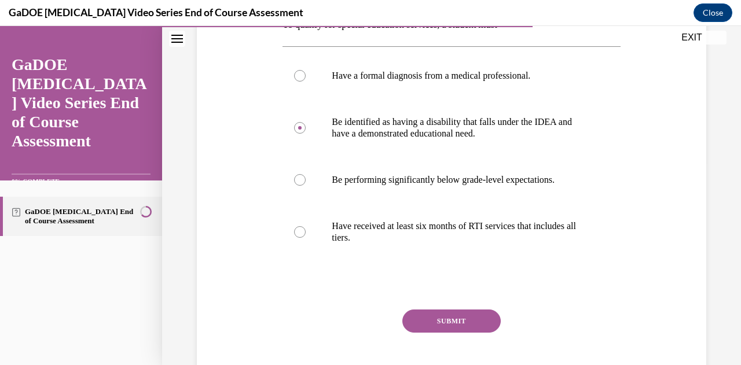
scroll to position [212, 0]
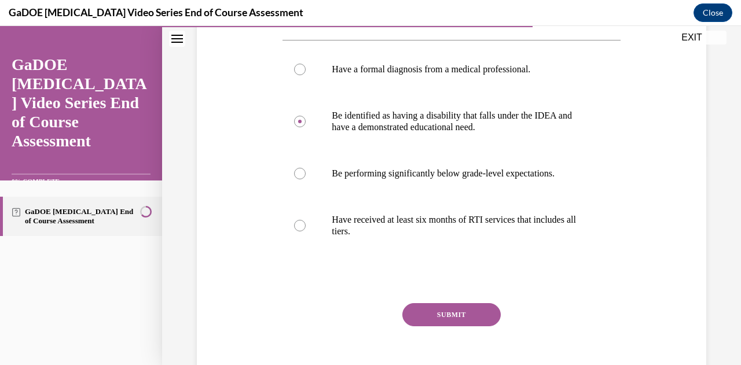
click at [418, 318] on button "SUBMIT" at bounding box center [451, 314] width 98 height 23
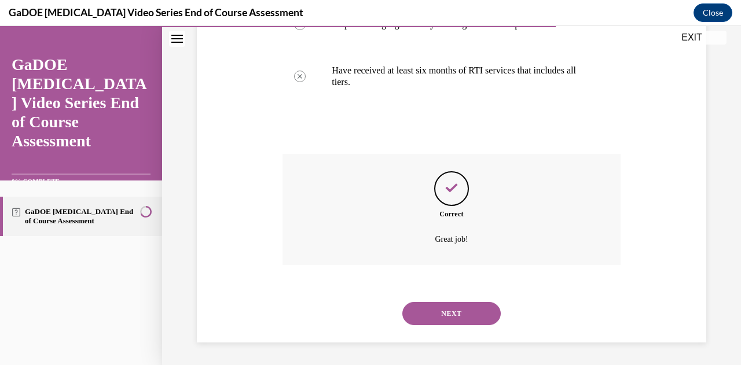
click at [447, 315] on button "NEXT" at bounding box center [451, 313] width 98 height 23
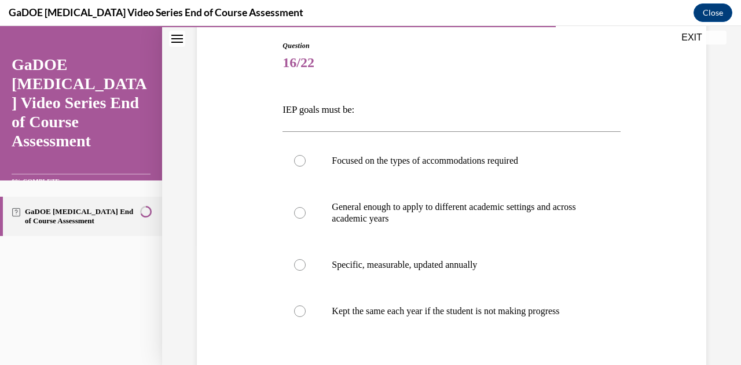
scroll to position [122, 0]
click at [442, 262] on p "Specific, measurable, updated annually" at bounding box center [461, 264] width 259 height 12
click at [306, 262] on input "Specific, measurable, updated annually" at bounding box center [300, 264] width 12 height 12
radio input "true"
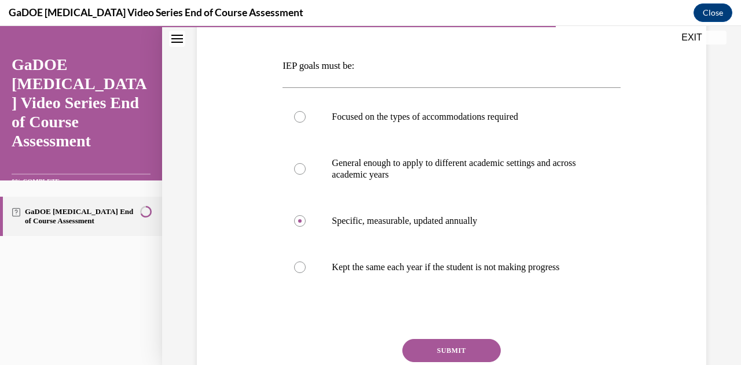
scroll to position [172, 0]
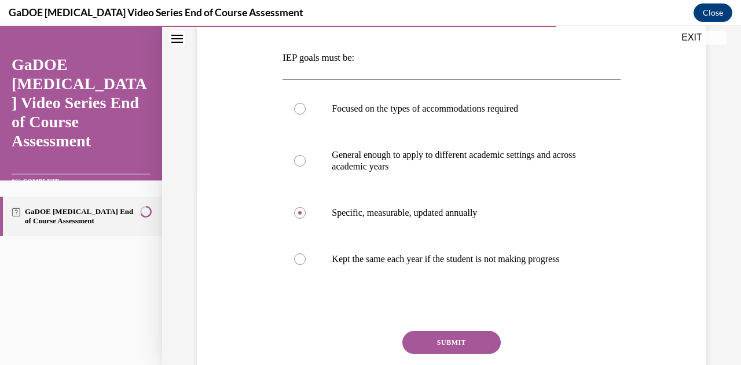
click at [453, 351] on button "SUBMIT" at bounding box center [451, 342] width 98 height 23
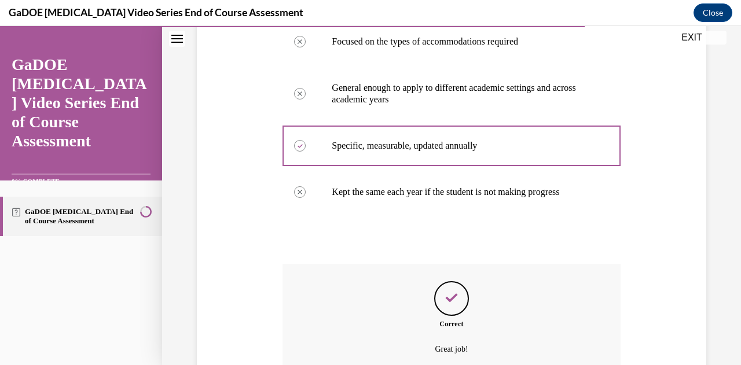
scroll to position [274, 0]
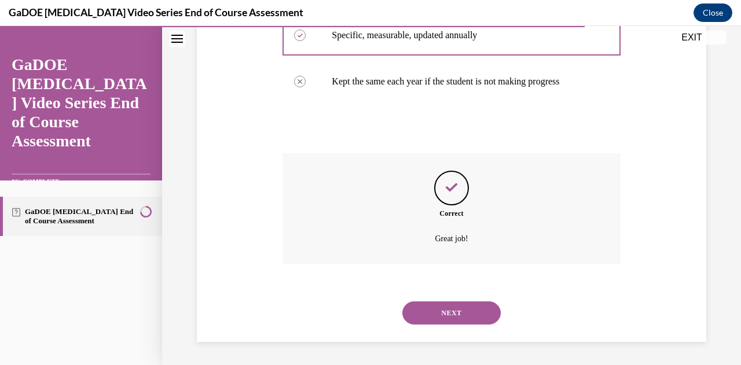
click at [418, 307] on button "NEXT" at bounding box center [451, 313] width 98 height 23
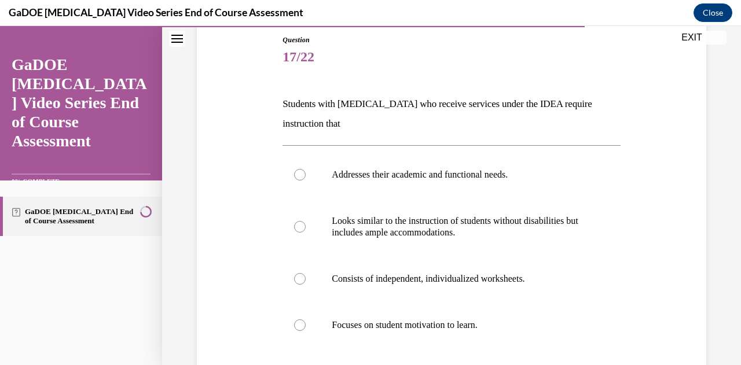
scroll to position [143, 0]
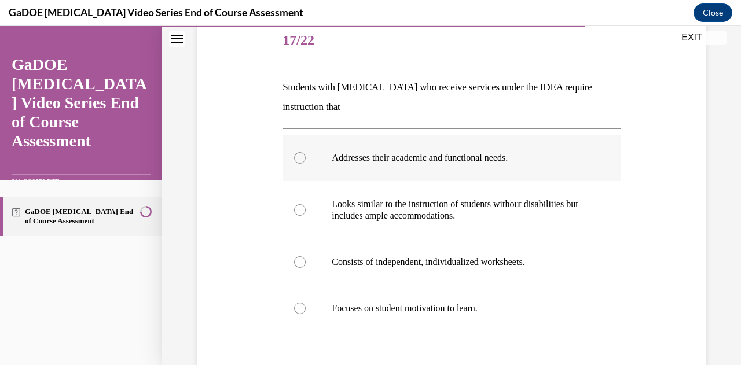
click at [508, 154] on p "Addresses their academic and functional needs." at bounding box center [461, 158] width 259 height 12
click at [306, 154] on input "Addresses their academic and functional needs." at bounding box center [300, 158] width 12 height 12
radio input "true"
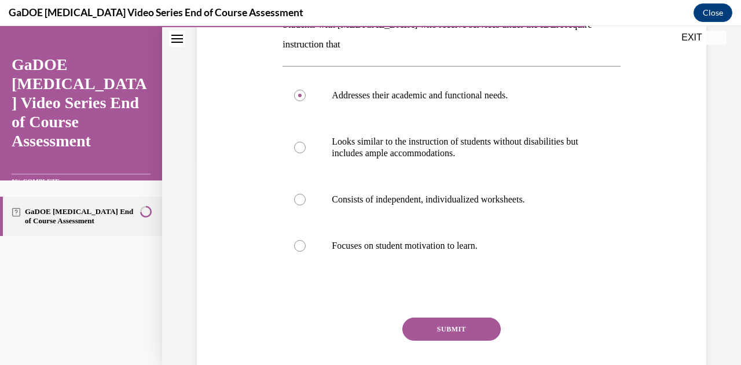
scroll to position [234, 0]
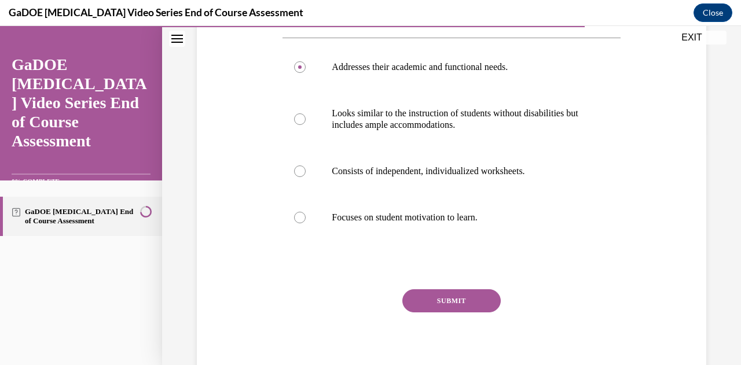
click at [457, 303] on button "SUBMIT" at bounding box center [451, 300] width 98 height 23
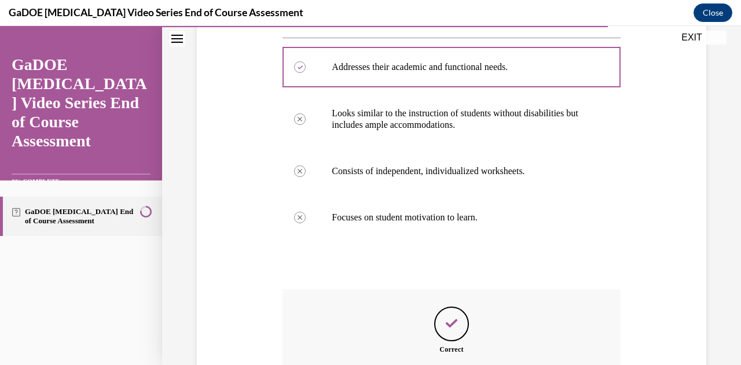
scroll to position [369, 0]
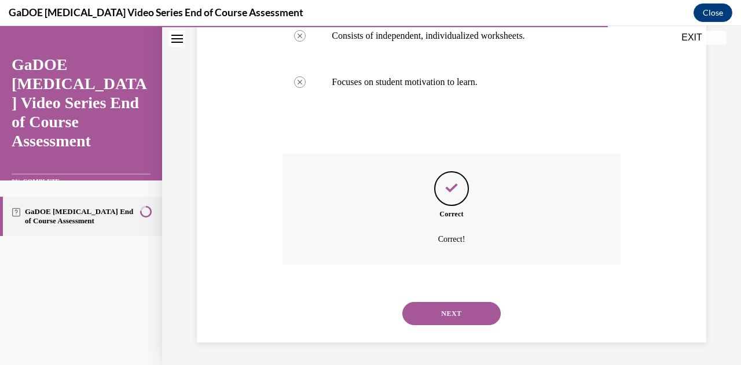
click at [443, 311] on button "NEXT" at bounding box center [451, 313] width 98 height 23
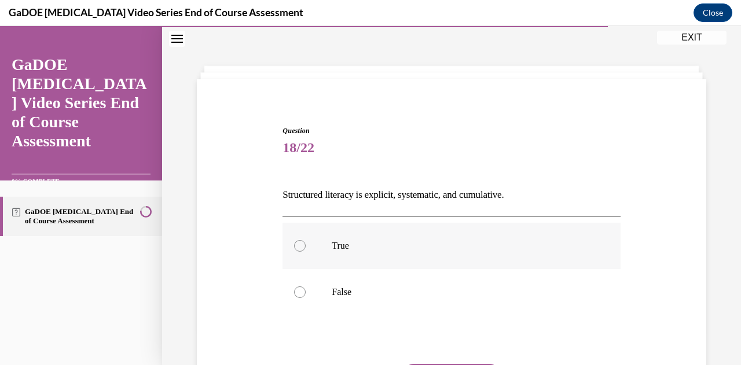
click at [365, 244] on p "True" at bounding box center [461, 246] width 259 height 12
click at [306, 244] on input "True" at bounding box center [300, 246] width 12 height 12
radio input "true"
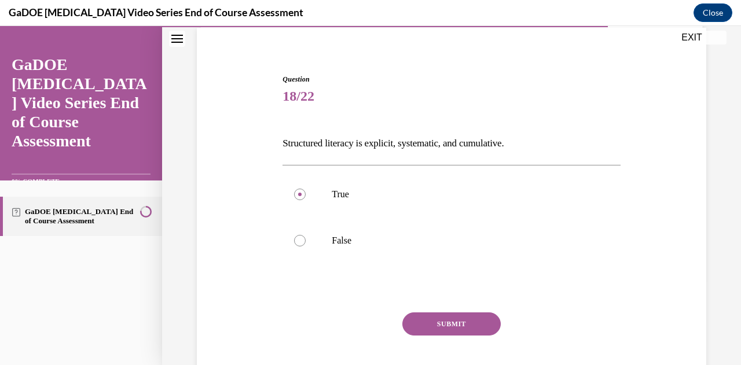
click at [427, 328] on button "SUBMIT" at bounding box center [451, 324] width 98 height 23
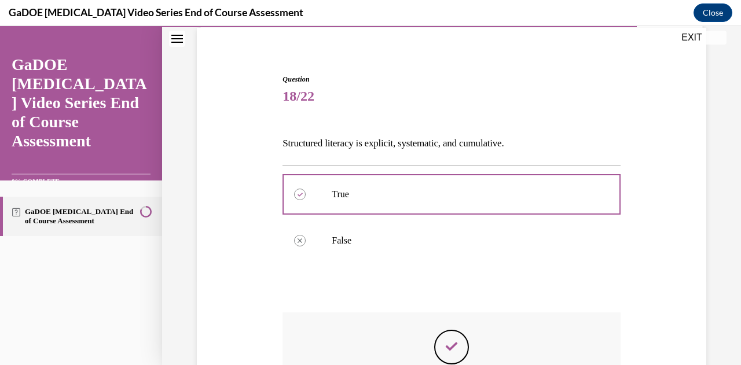
scroll to position [207, 0]
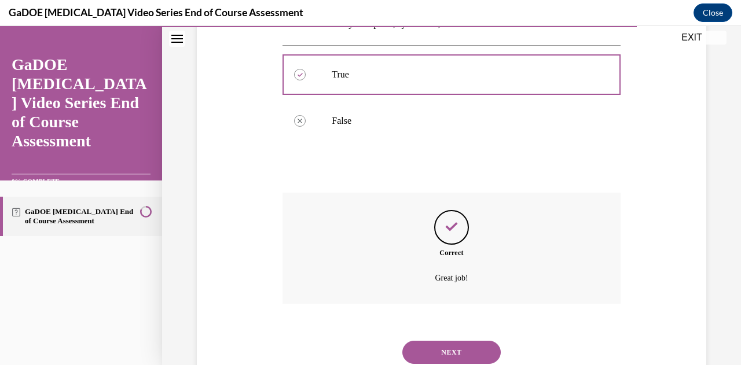
click at [468, 349] on button "NEXT" at bounding box center [451, 352] width 98 height 23
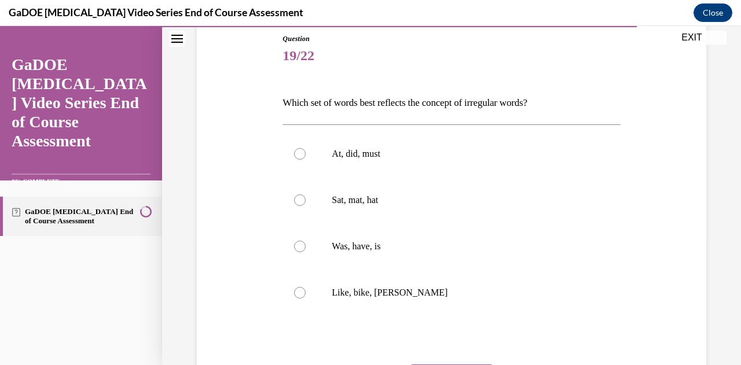
scroll to position [141, 0]
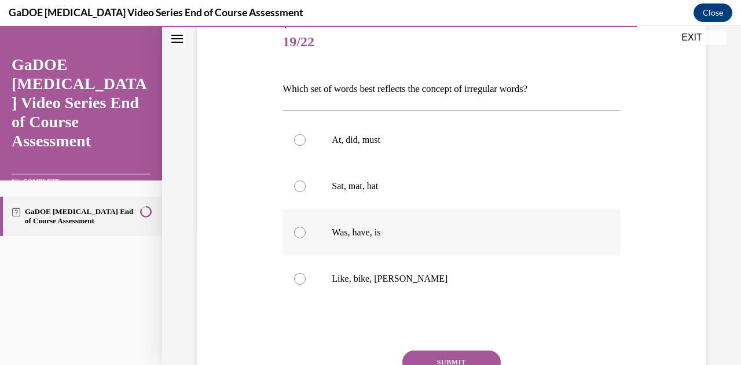
click at [299, 233] on div at bounding box center [300, 233] width 12 height 12
click at [299, 233] on input "Was, have, is" at bounding box center [300, 233] width 12 height 12
radio input "true"
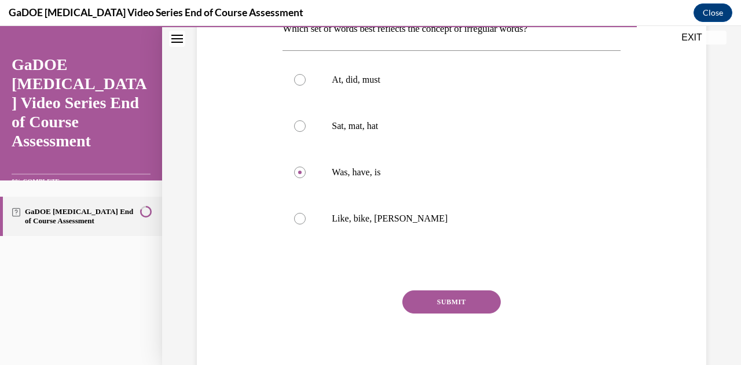
click at [436, 296] on button "SUBMIT" at bounding box center [451, 302] width 98 height 23
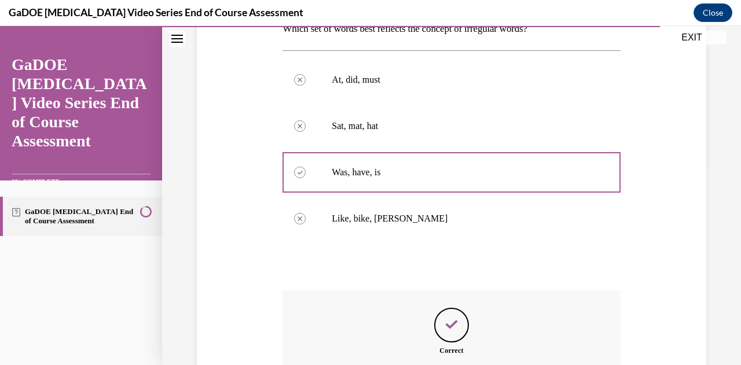
scroll to position [291, 0]
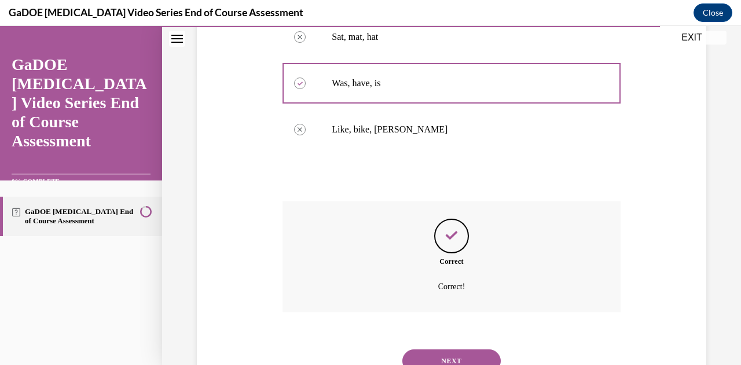
click at [440, 350] on button "NEXT" at bounding box center [451, 361] width 98 height 23
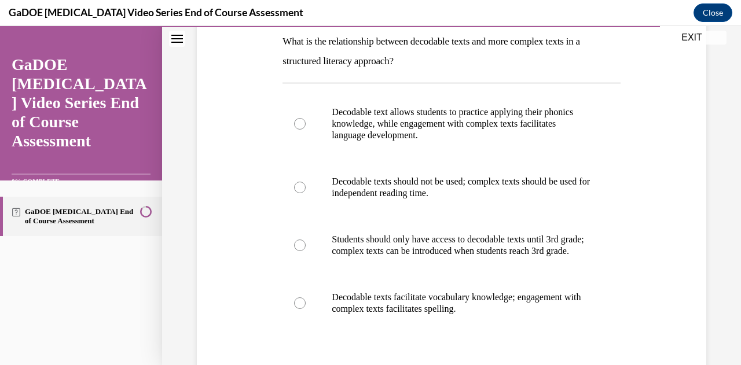
scroll to position [188, 0]
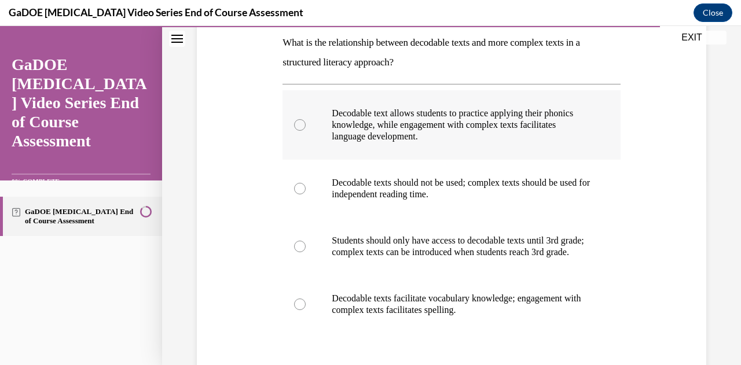
click at [357, 135] on p "Decodable text allows students to practice applying their phonics knowledge, wh…" at bounding box center [461, 125] width 259 height 35
click at [306, 131] on input "Decodable text allows students to practice applying their phonics knowledge, wh…" at bounding box center [300, 125] width 12 height 12
radio input "true"
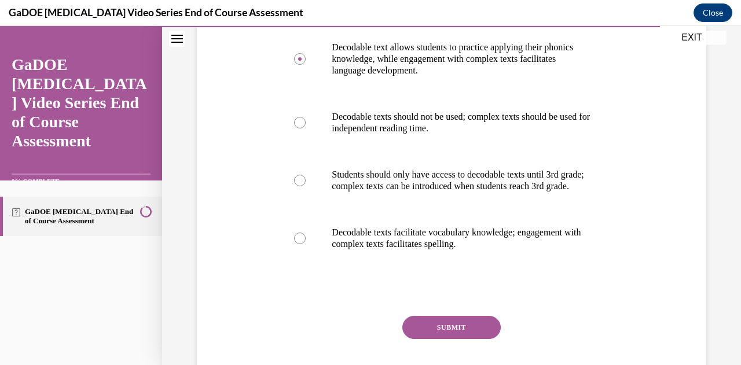
scroll to position [295, 0]
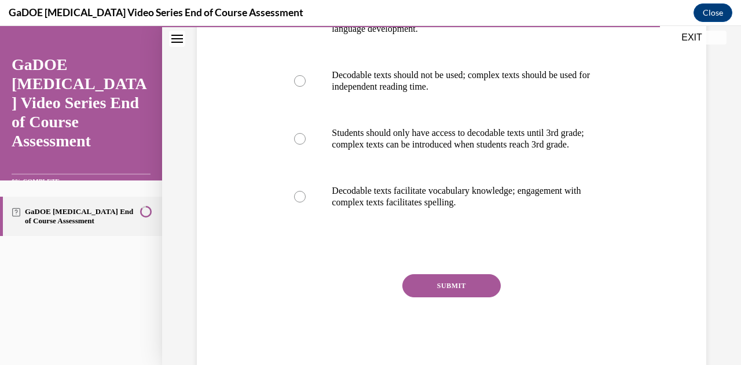
click at [429, 293] on button "SUBMIT" at bounding box center [451, 285] width 98 height 23
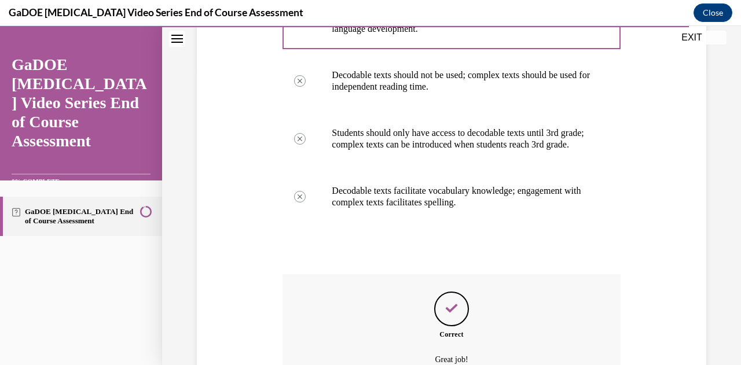
scroll to position [427, 0]
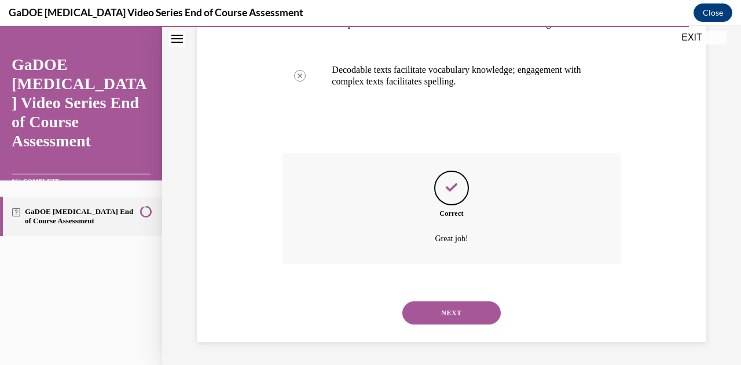
click at [457, 306] on button "NEXT" at bounding box center [451, 313] width 98 height 23
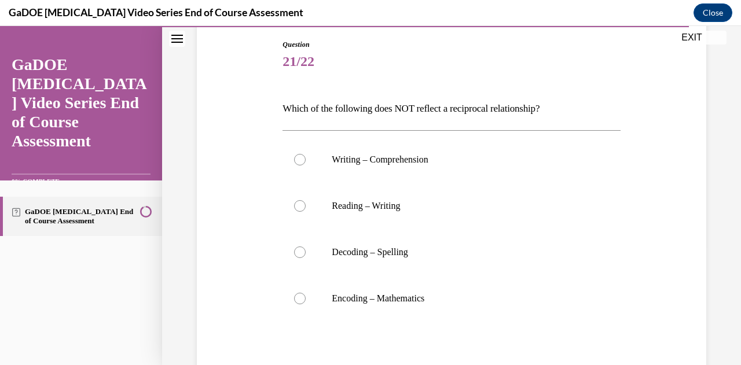
scroll to position [137, 0]
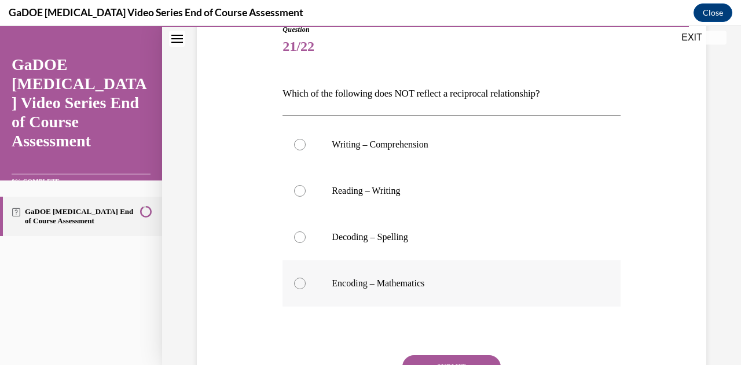
click at [361, 292] on label "Encoding – Mathematics" at bounding box center [450, 283] width 337 height 46
click at [306, 289] on input "Encoding – Mathematics" at bounding box center [300, 284] width 12 height 12
radio input "true"
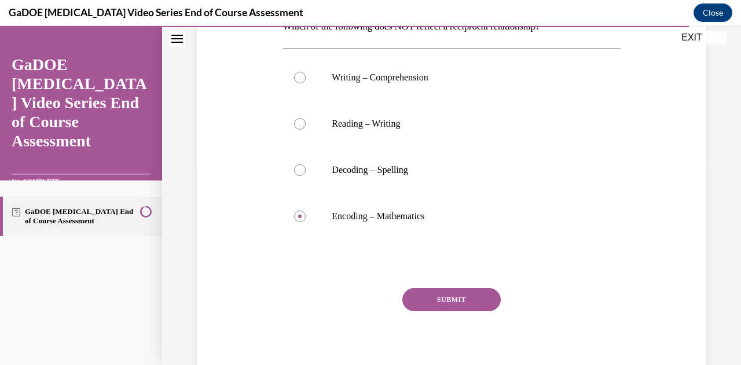
scroll to position [207, 0]
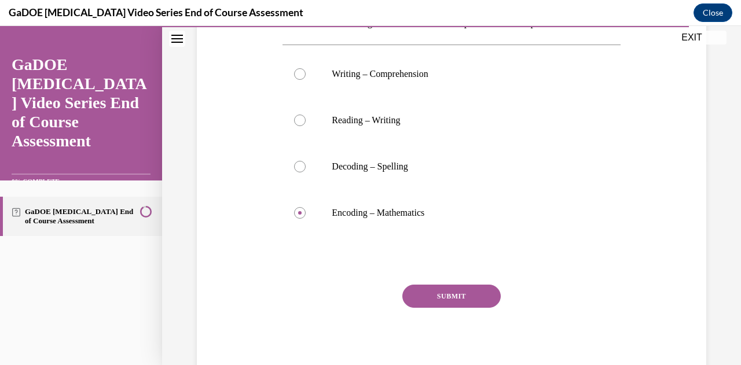
click at [437, 310] on div "SUBMIT NEXT" at bounding box center [450, 332] width 337 height 95
click at [436, 299] on button "SUBMIT" at bounding box center [451, 296] width 98 height 23
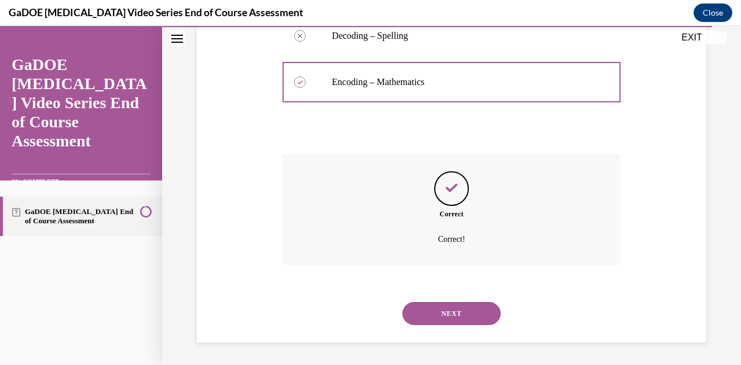
click at [454, 312] on button "NEXT" at bounding box center [451, 313] width 98 height 23
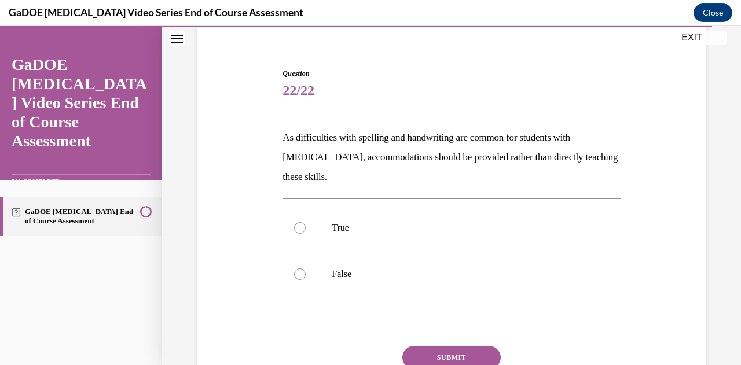
scroll to position [97, 0]
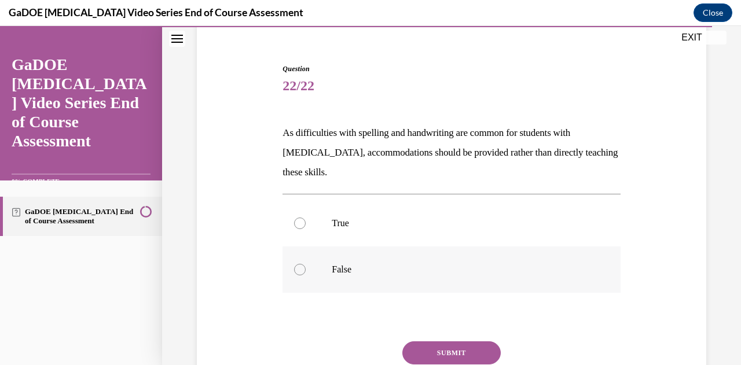
click at [343, 284] on label "False" at bounding box center [450, 270] width 337 height 46
click at [306, 275] on input "False" at bounding box center [300, 270] width 12 height 12
radio input "true"
click at [456, 350] on button "SUBMIT" at bounding box center [451, 352] width 98 height 23
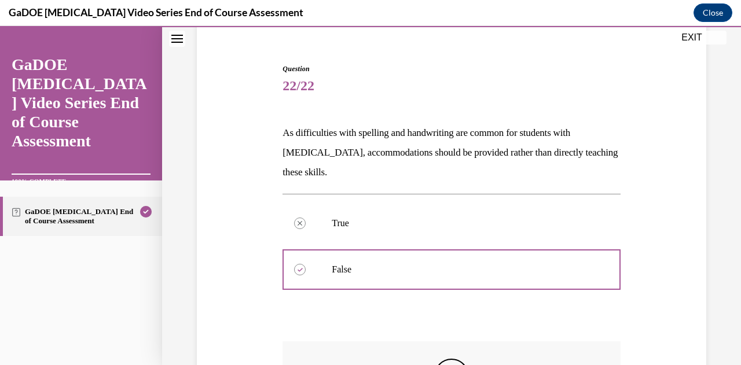
scroll to position [278, 0]
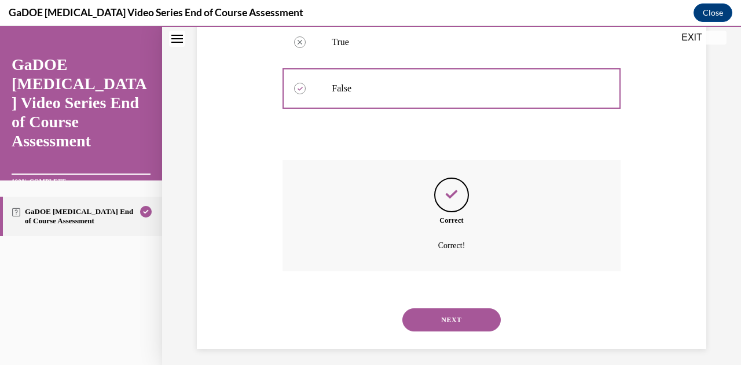
click at [457, 323] on button "NEXT" at bounding box center [451, 319] width 98 height 23
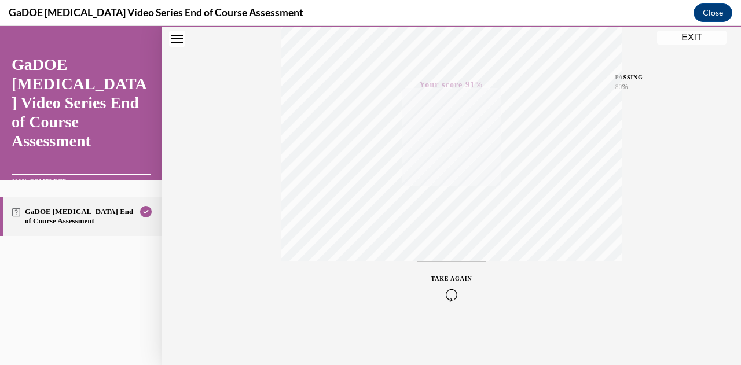
scroll to position [25, 0]
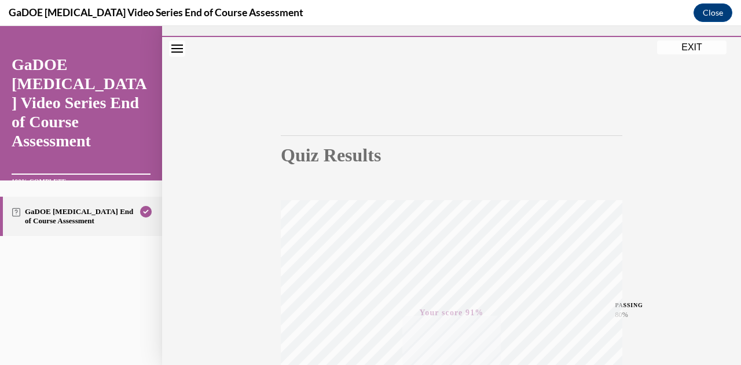
click at [684, 50] on button "EXIT" at bounding box center [691, 48] width 69 height 14
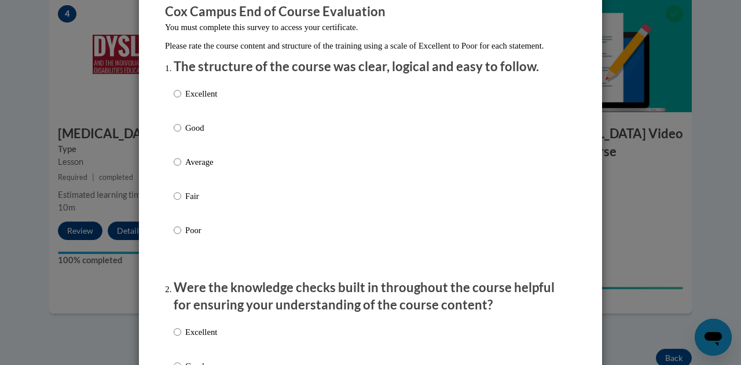
scroll to position [147, 0]
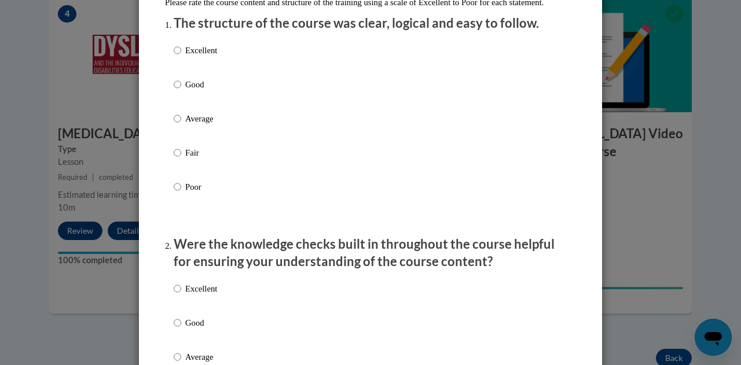
click at [190, 57] on p "Excellent" at bounding box center [201, 50] width 32 height 13
click at [181, 57] on input "Excellent" at bounding box center [178, 50] width 8 height 13
radio input "true"
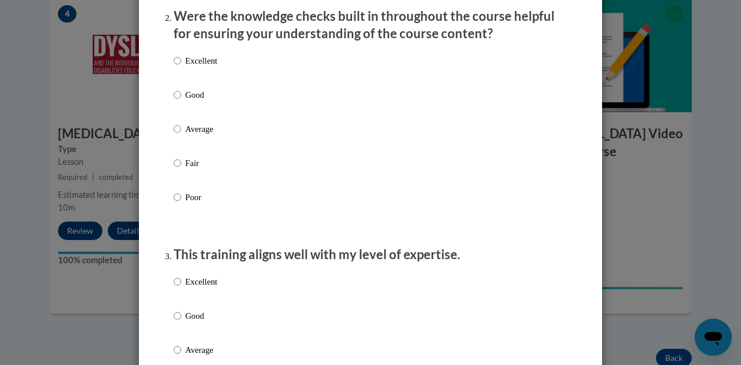
scroll to position [402, 0]
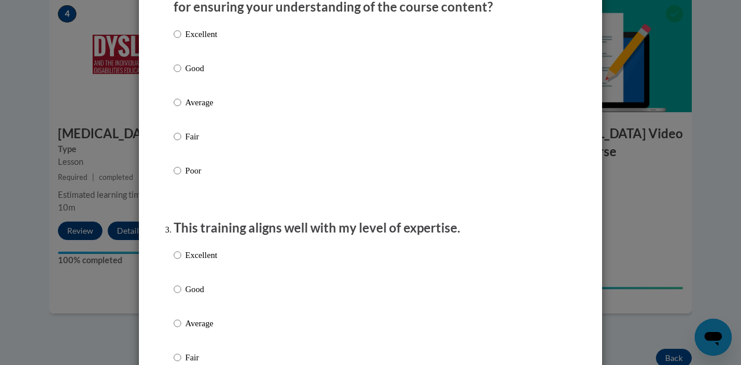
click at [197, 75] on p "Good" at bounding box center [201, 68] width 32 height 13
click at [181, 75] on input "Good" at bounding box center [178, 68] width 8 height 13
radio input "true"
click at [186, 109] on p "Average" at bounding box center [201, 102] width 32 height 13
click at [181, 109] on input "Average" at bounding box center [178, 102] width 8 height 13
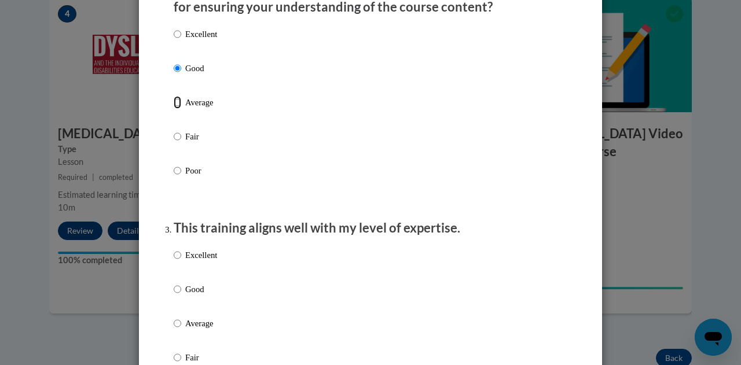
radio input "true"
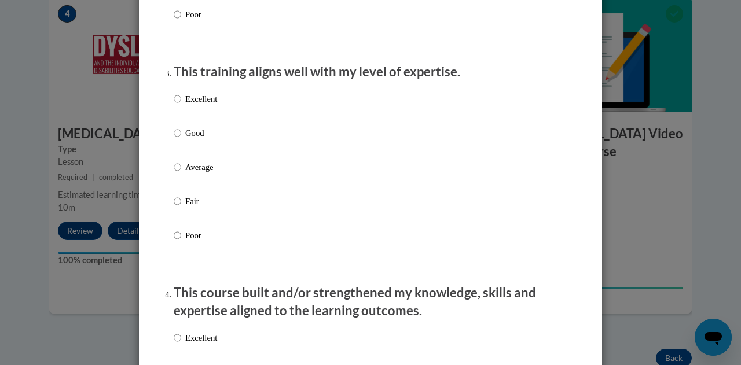
scroll to position [574, 0]
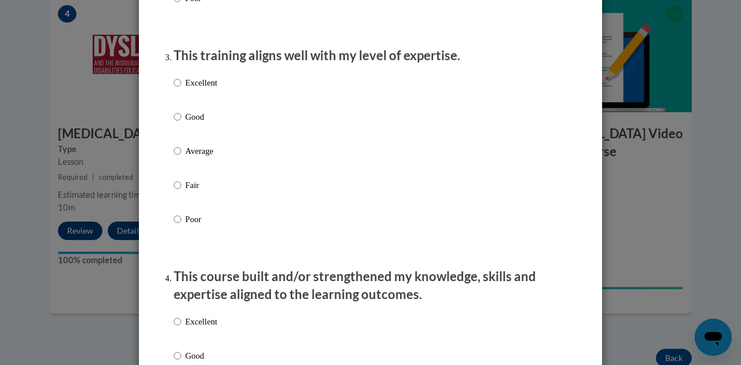
click at [188, 123] on p "Good" at bounding box center [201, 117] width 32 height 13
click at [181, 123] on input "Good" at bounding box center [178, 117] width 8 height 13
radio input "true"
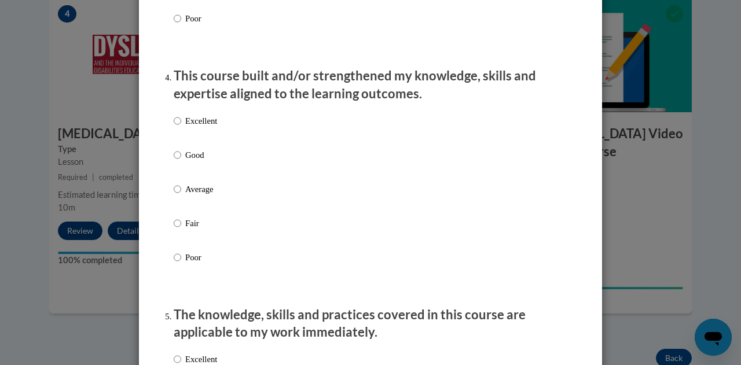
scroll to position [788, 0]
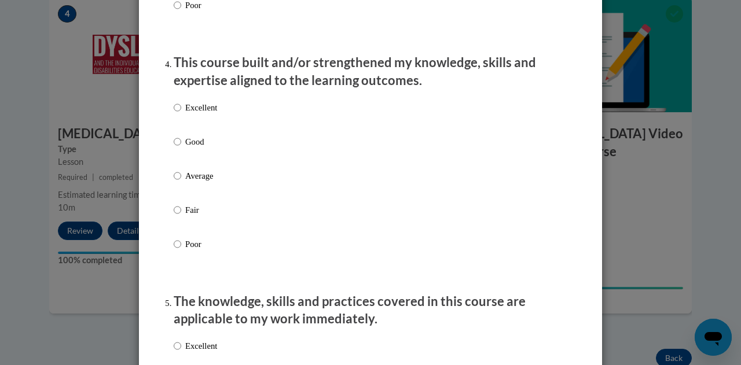
click at [200, 148] on p "Good" at bounding box center [201, 141] width 32 height 13
click at [181, 148] on input "Good" at bounding box center [178, 141] width 8 height 13
radio input "true"
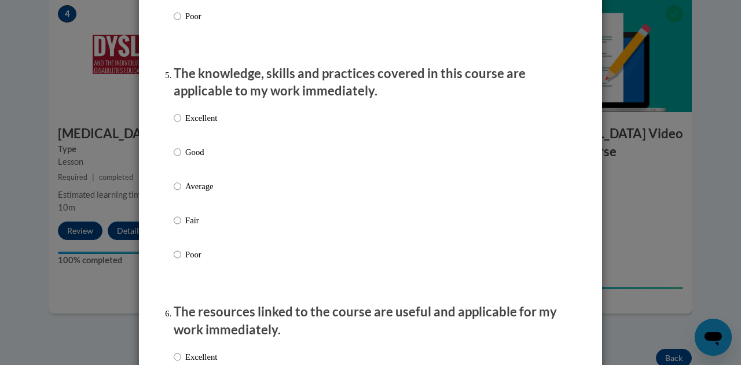
scroll to position [1038, 0]
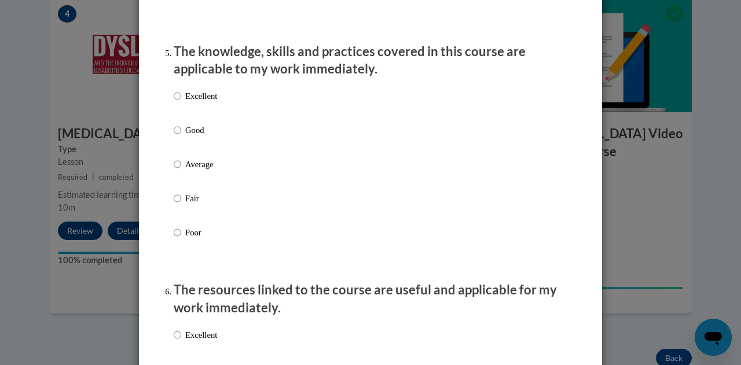
click at [202, 137] on p "Good" at bounding box center [201, 130] width 32 height 13
click at [181, 137] on input "Good" at bounding box center [178, 130] width 8 height 13
radio input "true"
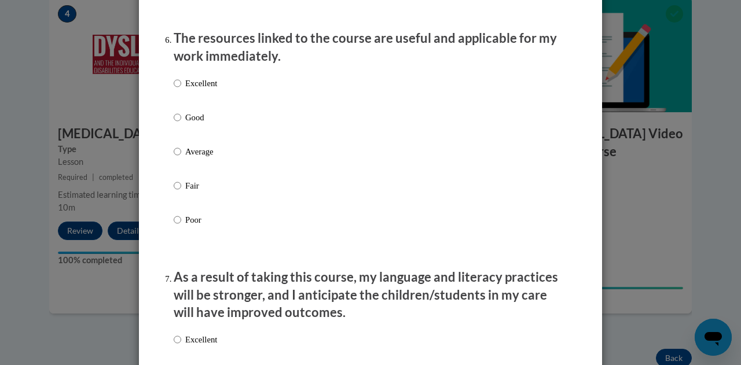
scroll to position [1301, 0]
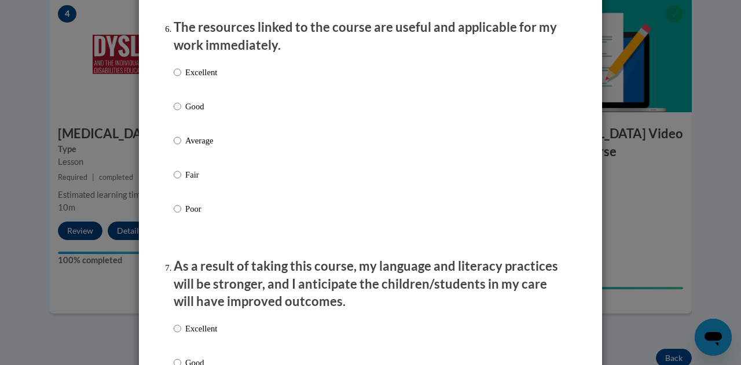
click at [194, 113] on p "Good" at bounding box center [201, 106] width 32 height 13
click at [181, 113] on input "Good" at bounding box center [178, 106] width 8 height 13
radio input "true"
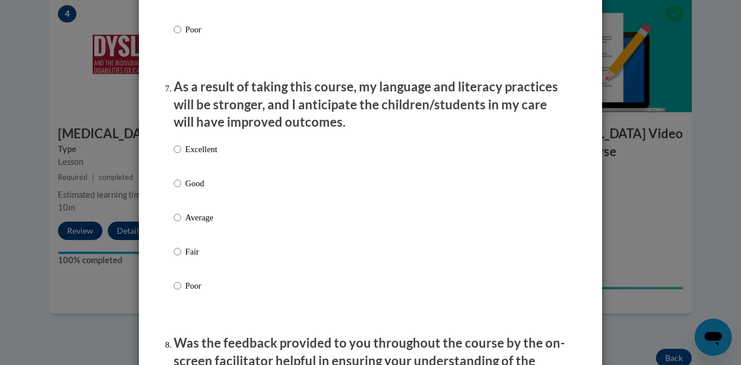
scroll to position [1510, 0]
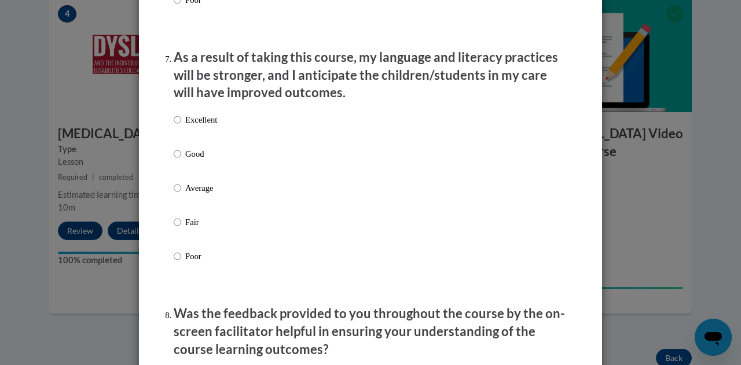
click at [189, 126] on p "Excellent" at bounding box center [201, 119] width 32 height 13
click at [181, 126] on input "Excellent" at bounding box center [178, 119] width 8 height 13
radio input "true"
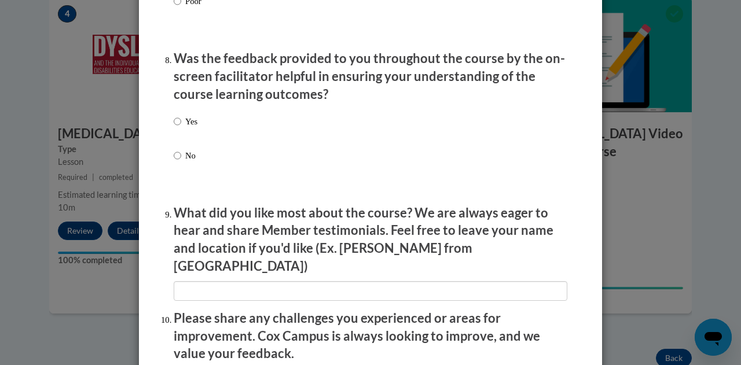
scroll to position [1784, 0]
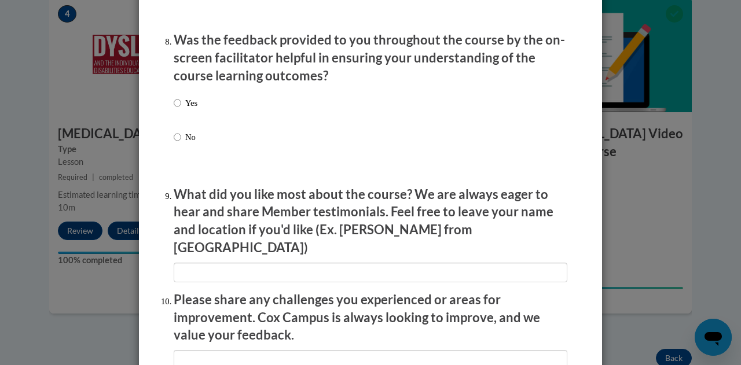
click at [185, 109] on p "Yes" at bounding box center [191, 103] width 12 height 13
click at [181, 109] on input "Yes" at bounding box center [178, 103] width 8 height 13
radio input "true"
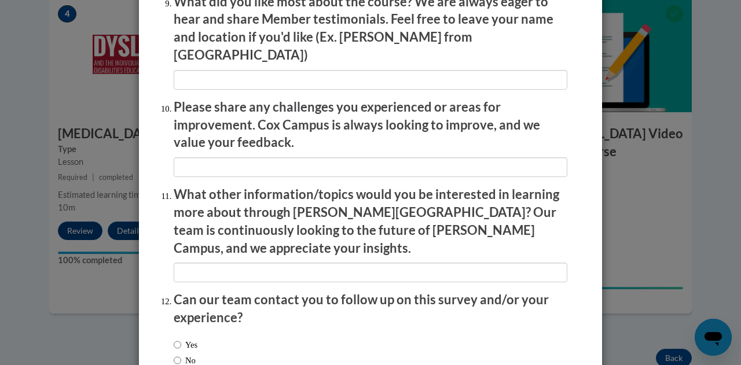
scroll to position [1979, 0]
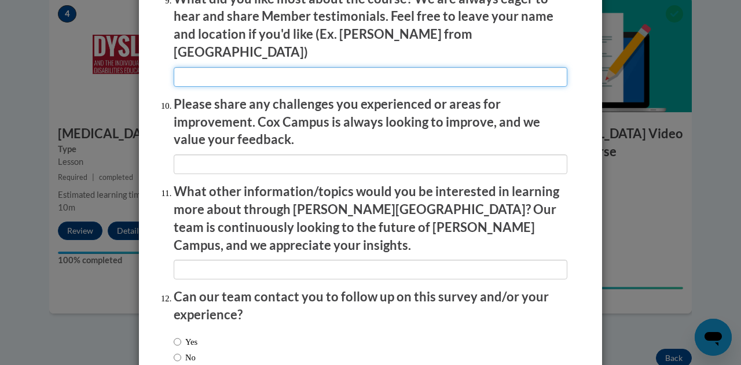
click at [226, 72] on input "textbox" at bounding box center [371, 77] width 394 height 20
type input "It's easy to navigate and engaging."
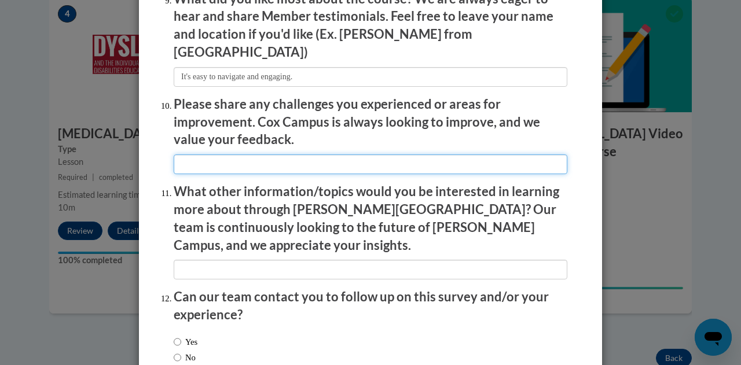
click at [291, 155] on input "textbox" at bounding box center [371, 165] width 394 height 20
type input "None."
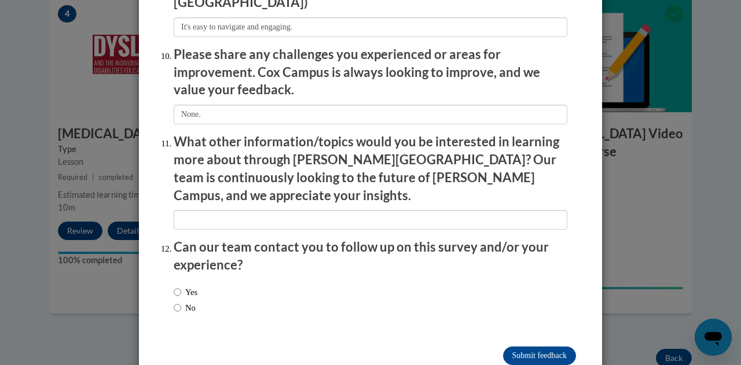
scroll to position [2035, 0]
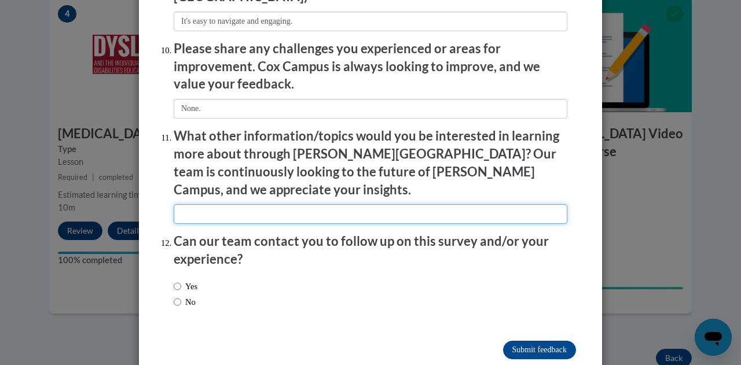
click at [332, 204] on input "textbox" at bounding box center [371, 214] width 394 height 20
type input "Additional strategies for students with dyslexia."
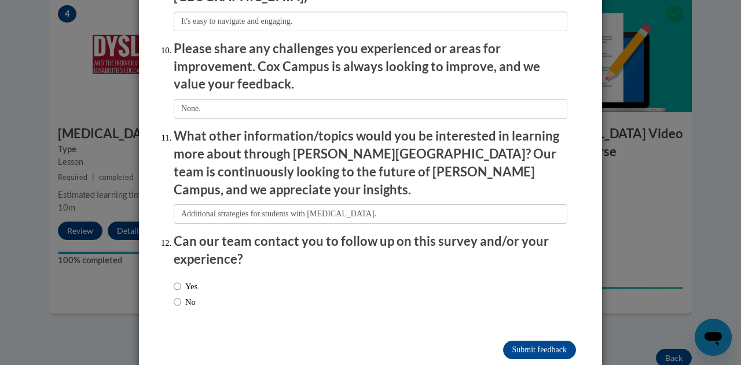
click at [190, 280] on label "Yes" at bounding box center [186, 286] width 24 height 13
click at [181, 280] on input "Yes" at bounding box center [178, 286] width 8 height 13
radio input "true"
click at [514, 341] on input "Submit feedback" at bounding box center [539, 350] width 73 height 19
